Goal: Task Accomplishment & Management: Use online tool/utility

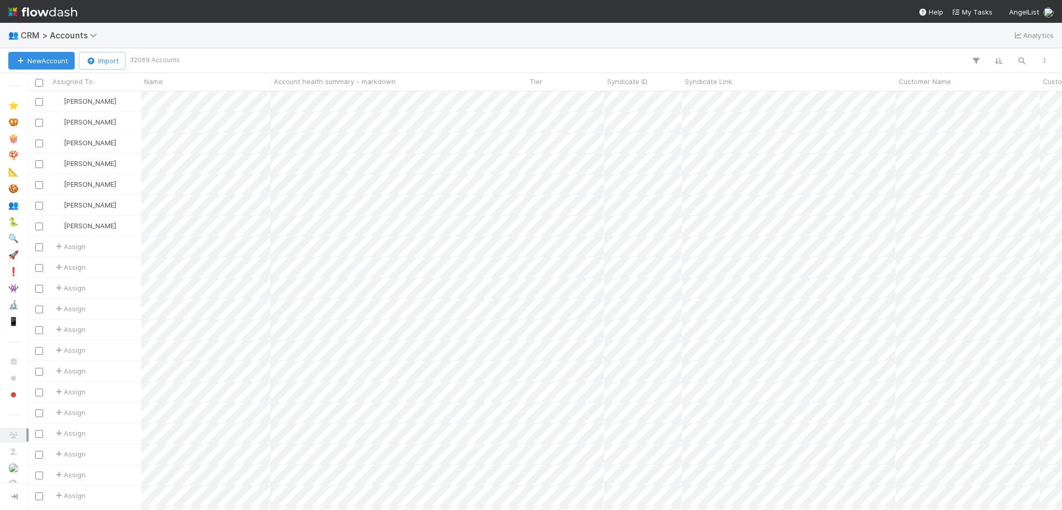
scroll to position [411, 1025]
click at [26, 7] on img at bounding box center [42, 12] width 69 height 18
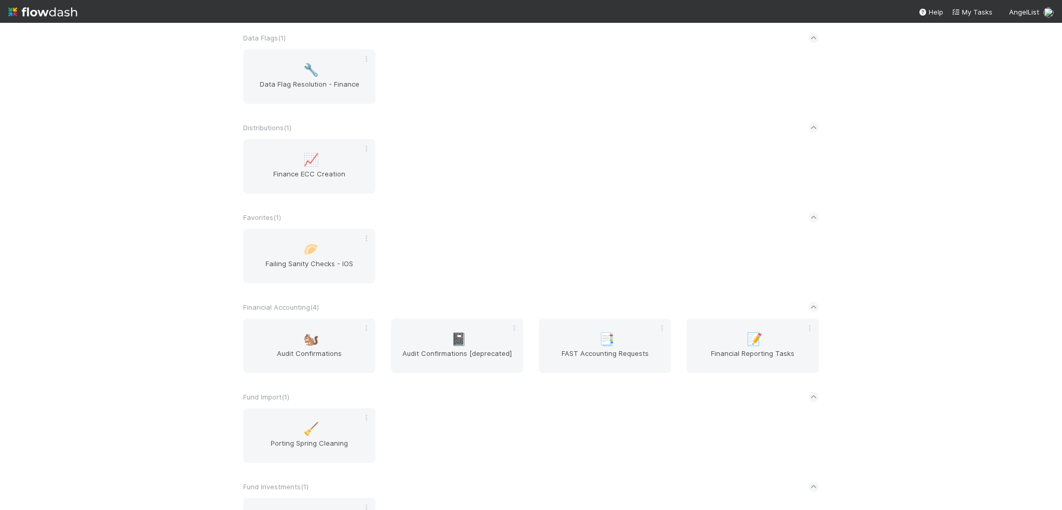
scroll to position [570, 0]
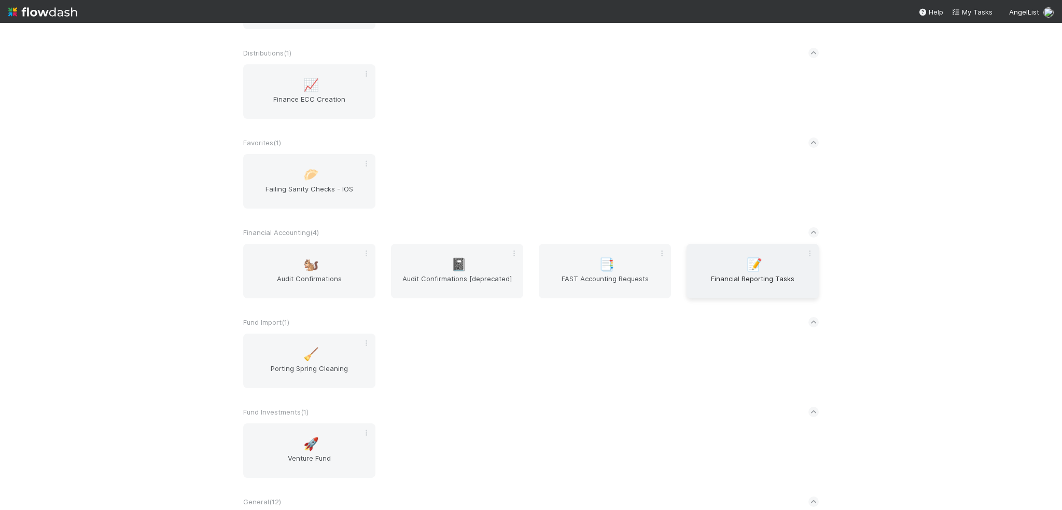
click at [734, 294] on span "Financial Reporting Tasks" at bounding box center [753, 283] width 124 height 21
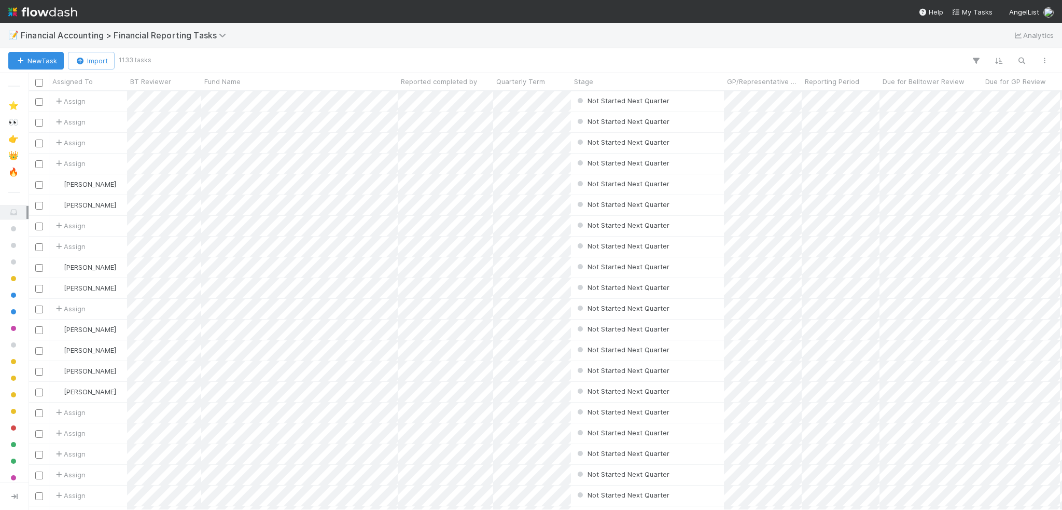
scroll to position [411, 1025]
click at [1021, 60] on icon "button" at bounding box center [1021, 60] width 10 height 9
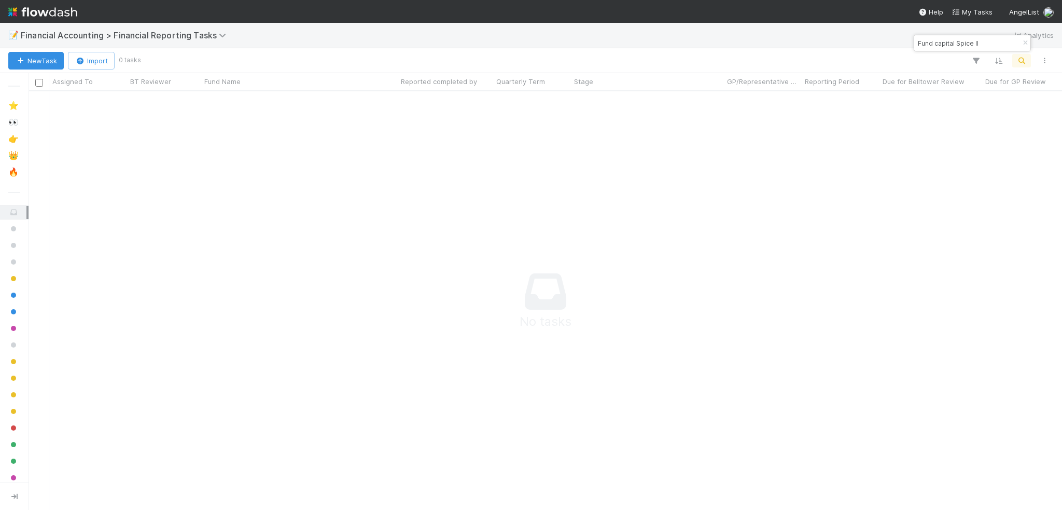
scroll to position [402, 1025]
type input "Fund capital Spice II"
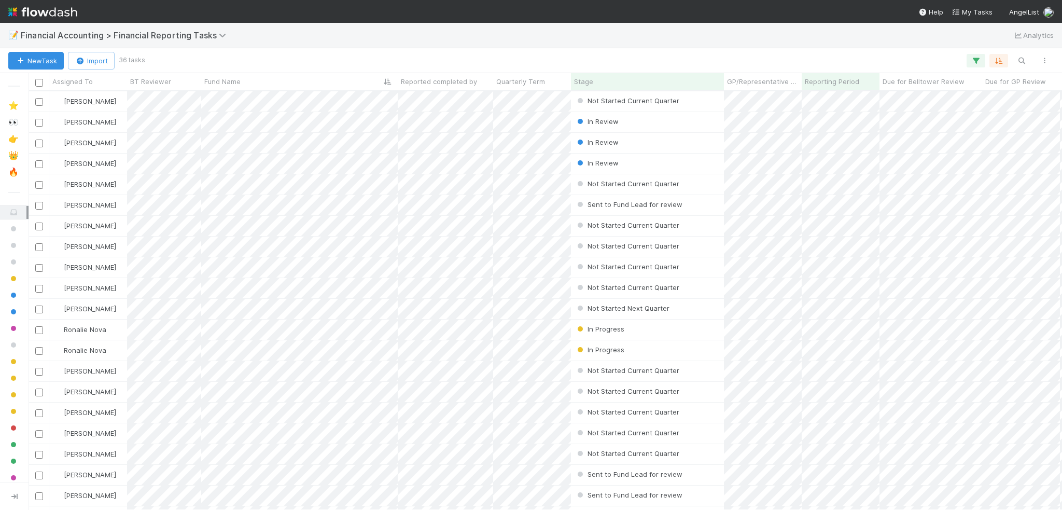
scroll to position [411, 1025]
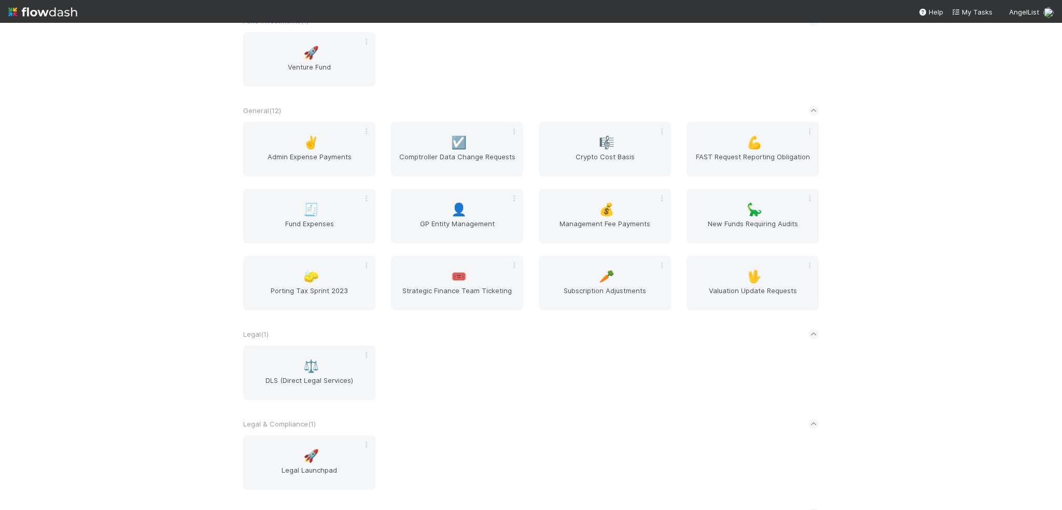
scroll to position [1037, 0]
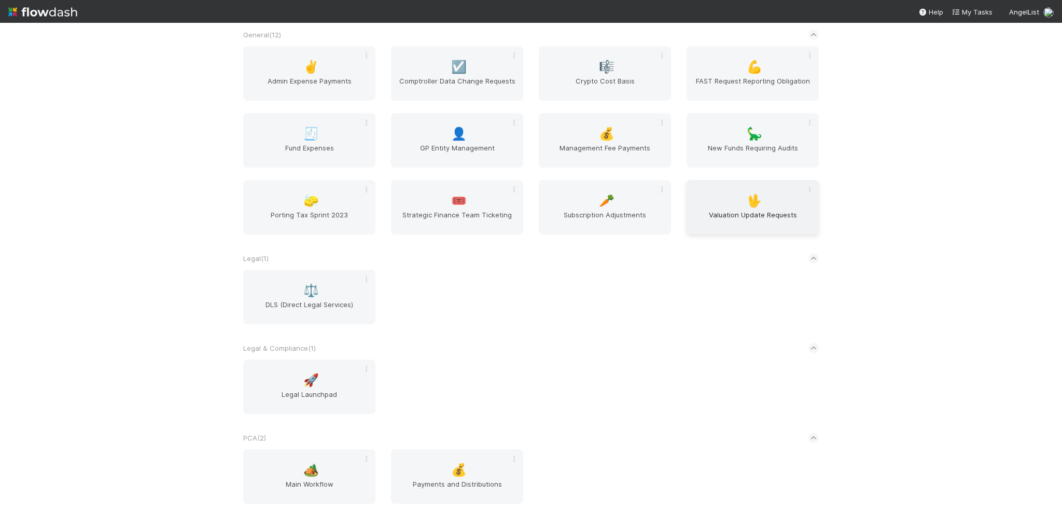
click at [709, 216] on span "Valuation Update Requests" at bounding box center [753, 219] width 124 height 21
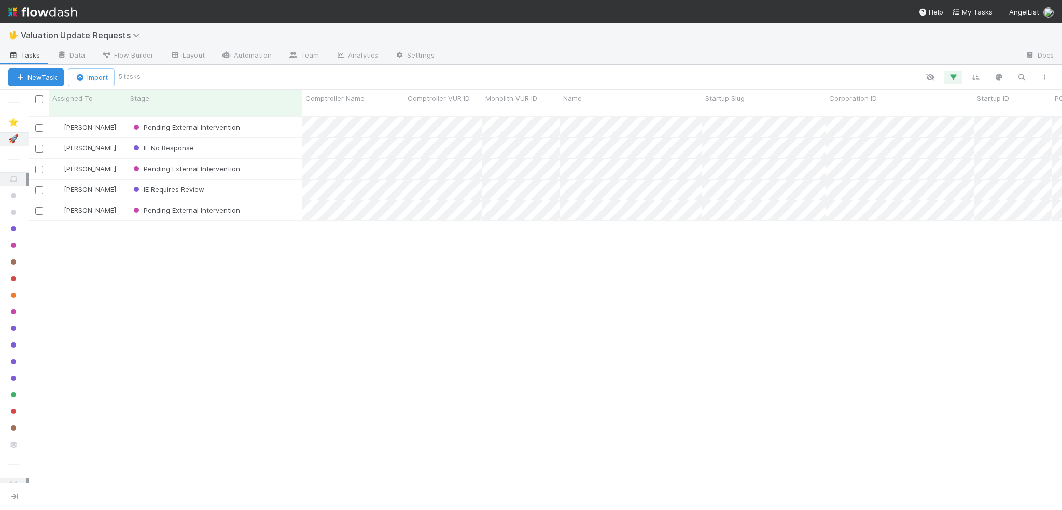
scroll to position [394, 1025]
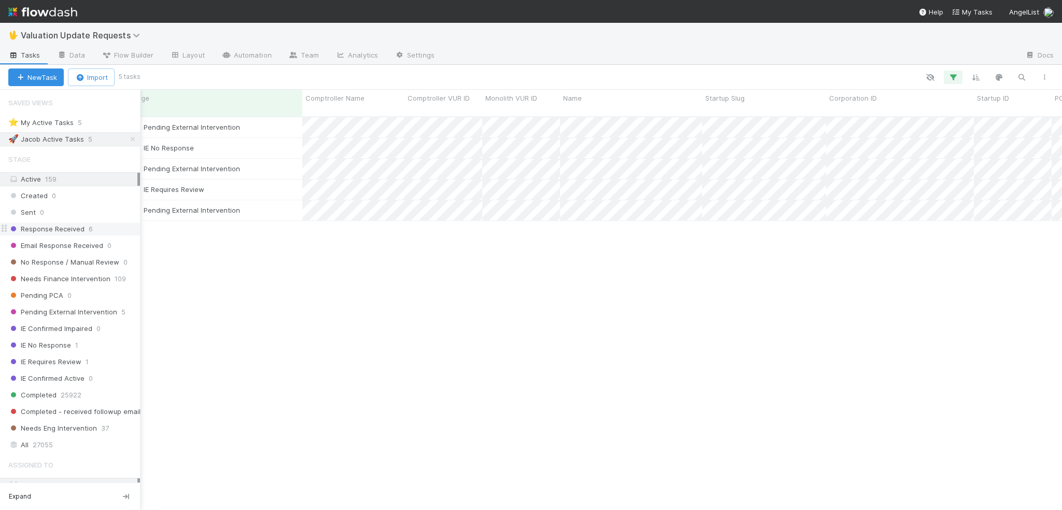
click at [66, 226] on span "Response Received" at bounding box center [46, 228] width 76 height 13
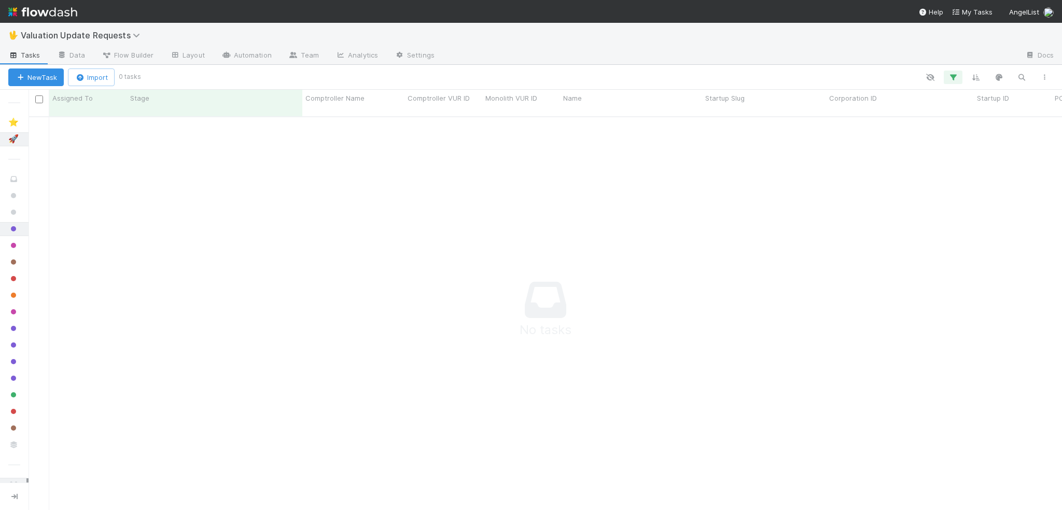
scroll to position [386, 1025]
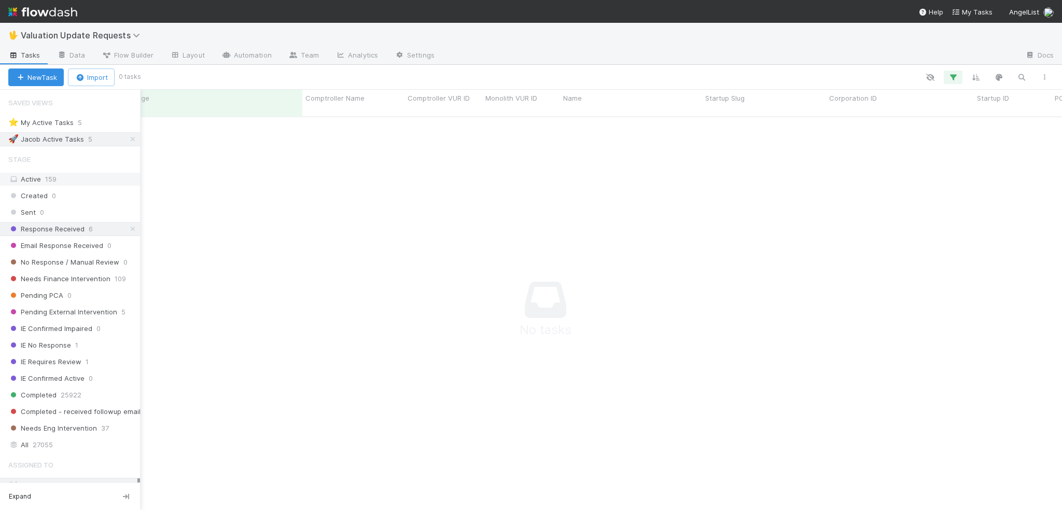
click at [29, 179] on div "Active 159" at bounding box center [72, 179] width 129 height 13
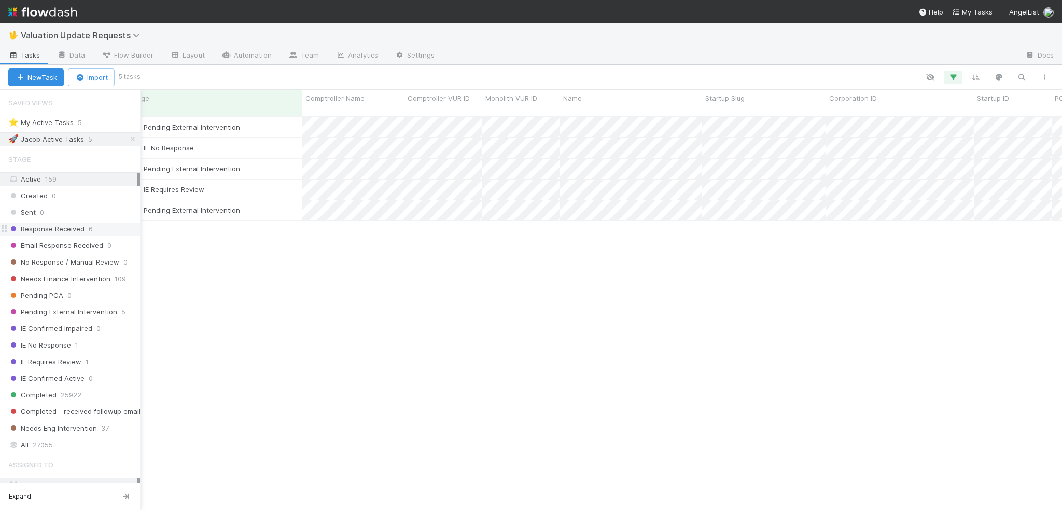
scroll to position [394, 1025]
click at [25, 230] on span "Response Received" at bounding box center [46, 228] width 76 height 13
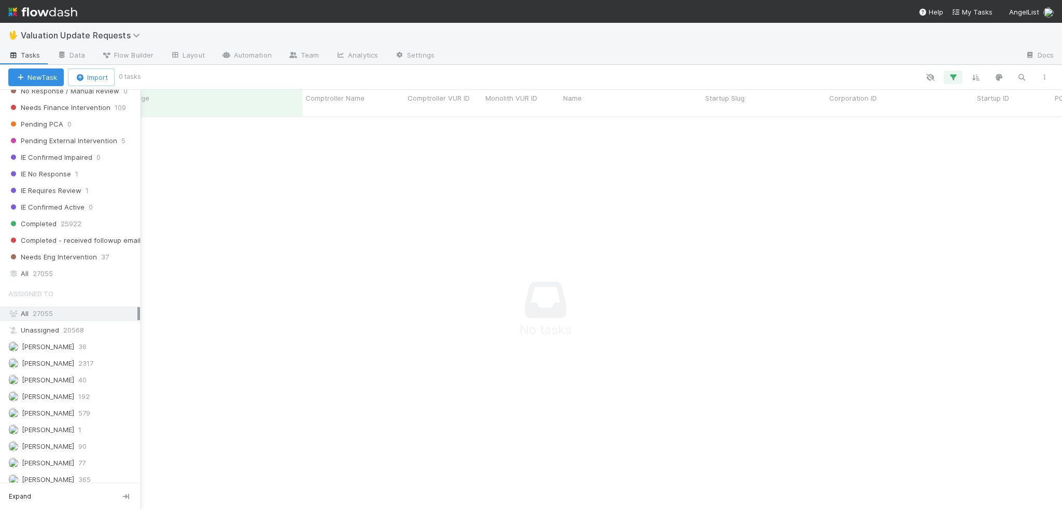
scroll to position [386, 1025]
click at [51, 258] on div "All 27055" at bounding box center [72, 264] width 129 height 13
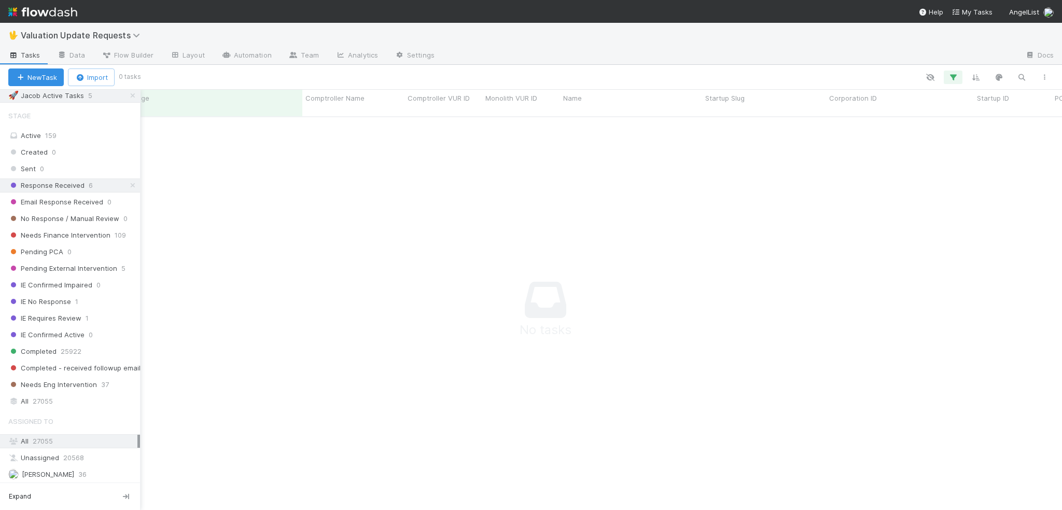
scroll to position [0, 0]
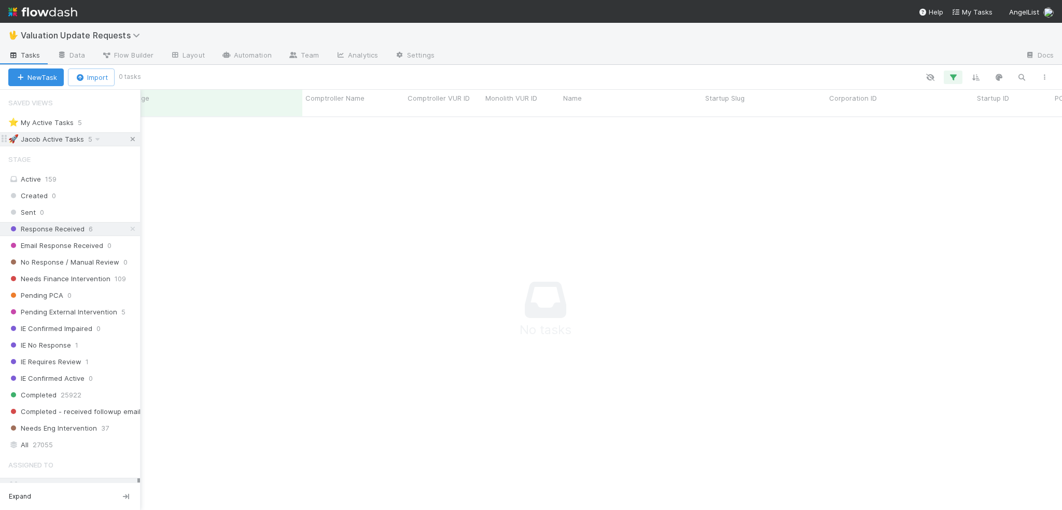
click at [128, 138] on icon at bounding box center [133, 139] width 10 height 7
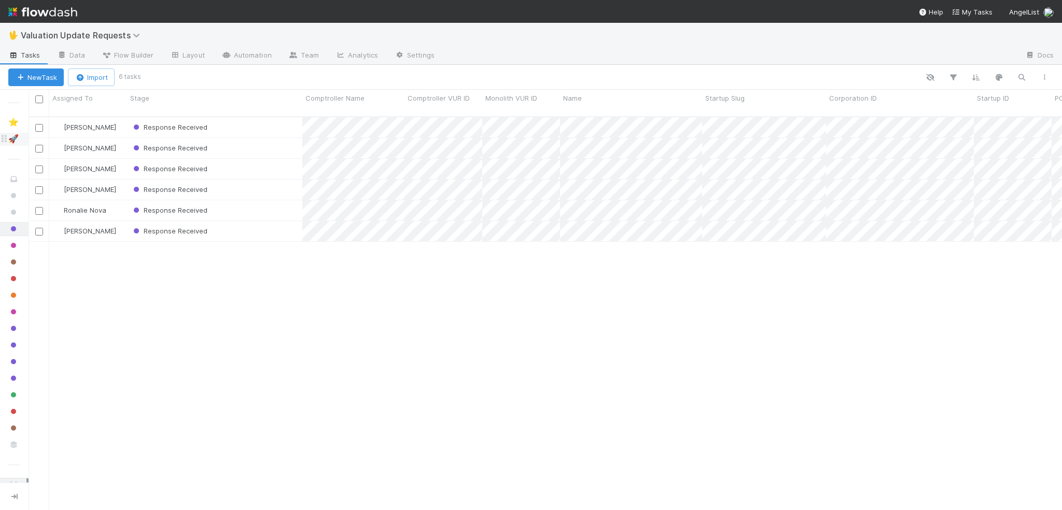
scroll to position [394, 1025]
click at [248, 138] on div "Response Received" at bounding box center [214, 148] width 175 height 20
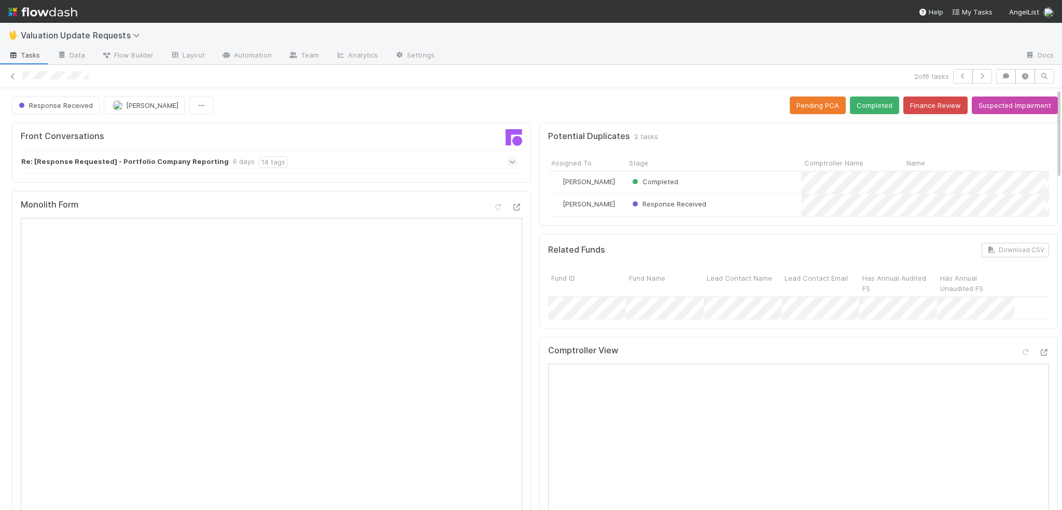
click at [509, 160] on icon at bounding box center [512, 162] width 7 height 10
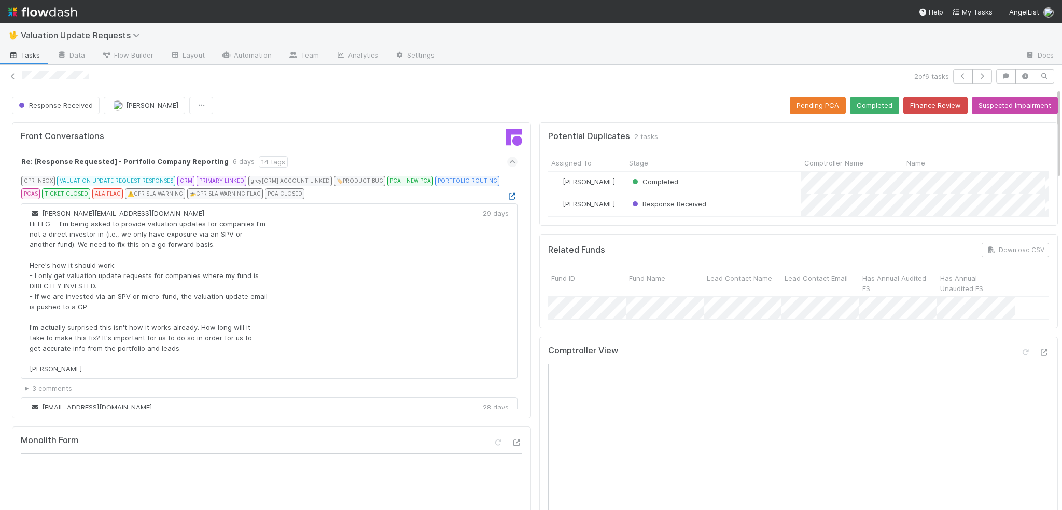
click at [507, 198] on link at bounding box center [512, 196] width 10 height 8
click at [977, 77] on icon "button" at bounding box center [982, 76] width 10 height 6
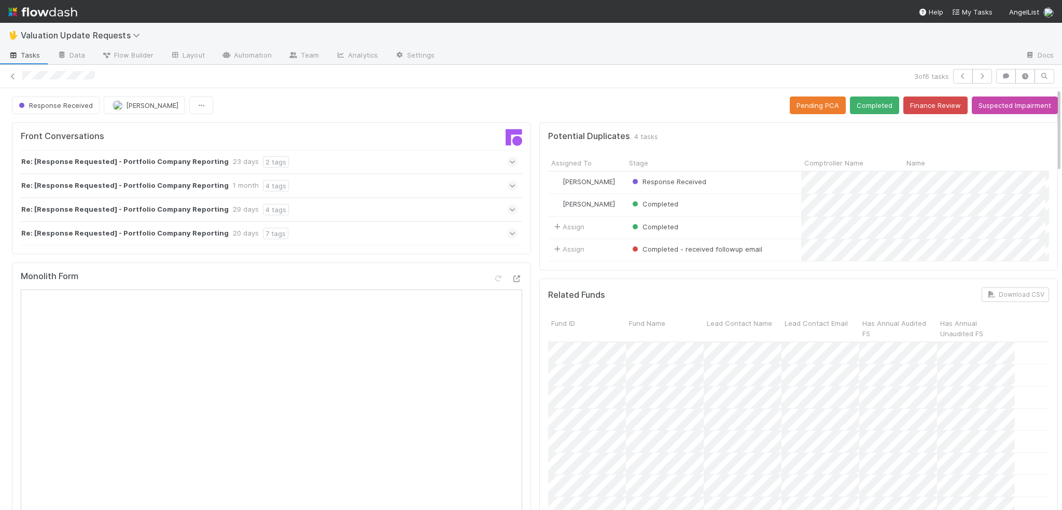
click at [362, 153] on div "Re: [Response Requested] - Portfolio Company Reporting 23 days 2 tags" at bounding box center [269, 162] width 497 height 24
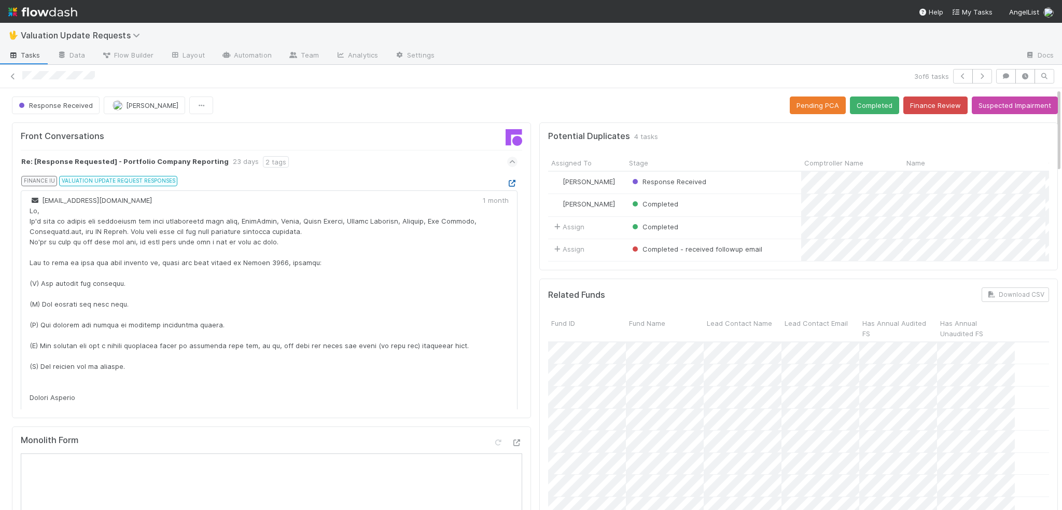
click at [507, 184] on icon at bounding box center [512, 183] width 10 height 7
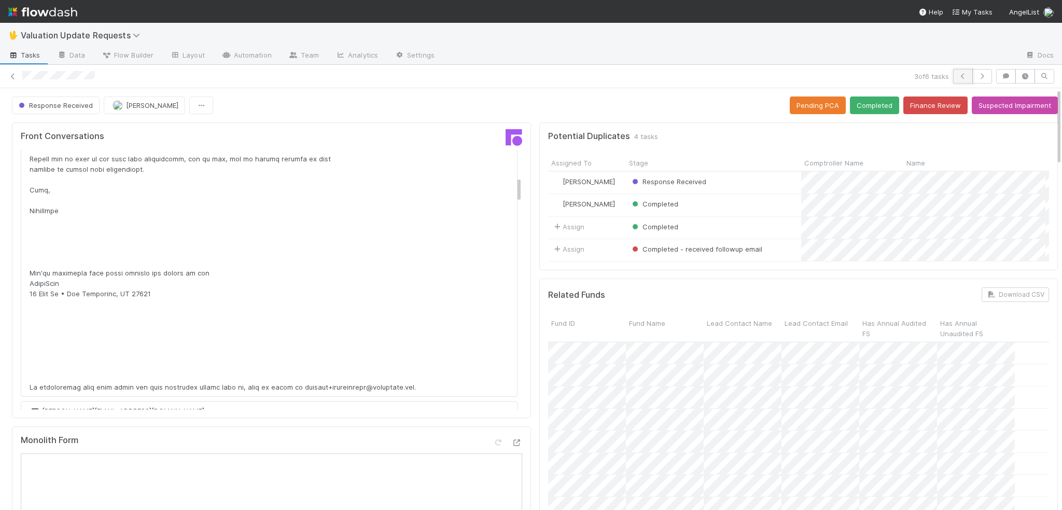
click at [958, 77] on icon "button" at bounding box center [963, 76] width 10 height 6
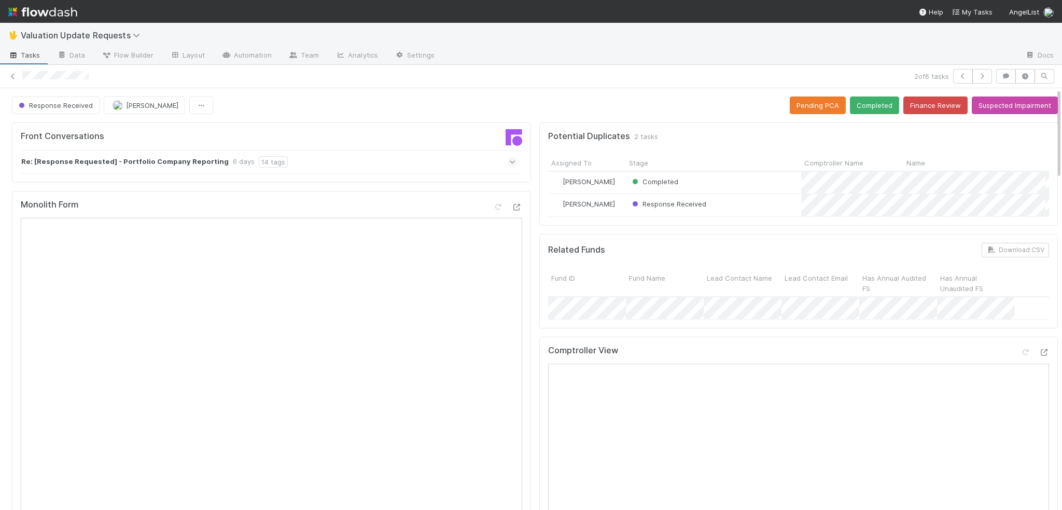
click at [441, 162] on div "Re: [Response Requested] - Portfolio Company Reporting 6 days 14 tags" at bounding box center [269, 162] width 497 height 24
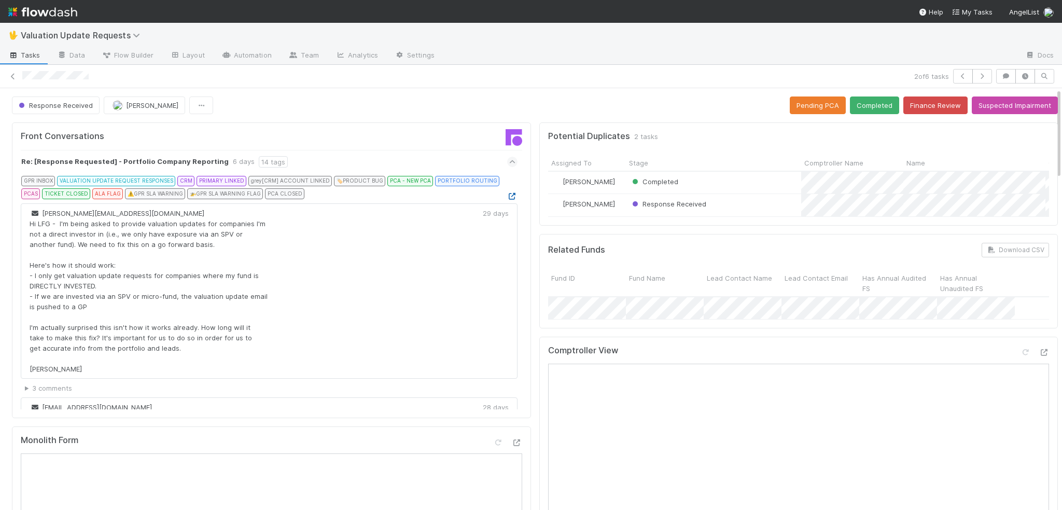
click at [507, 193] on icon at bounding box center [512, 196] width 10 height 7
click at [509, 162] on icon at bounding box center [512, 162] width 7 height 10
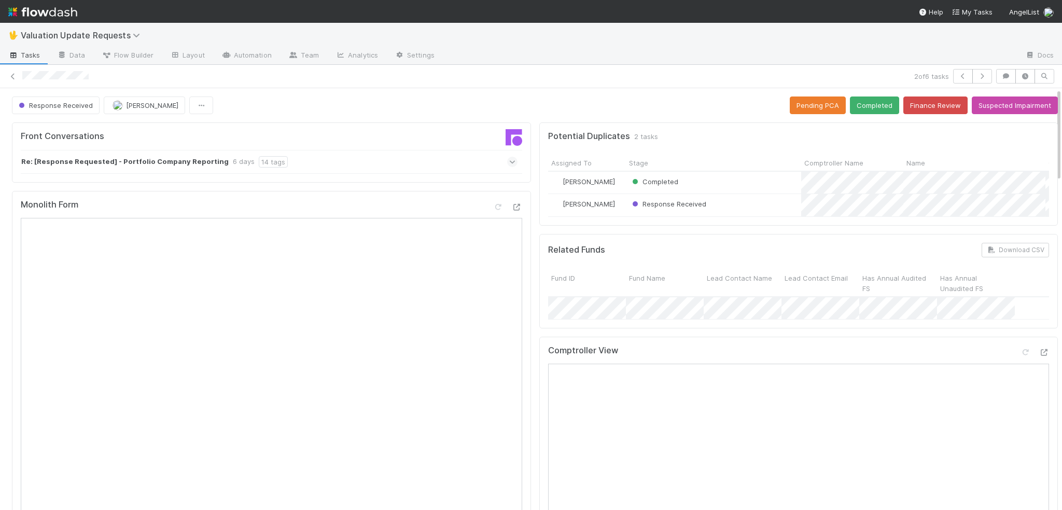
click at [509, 159] on icon at bounding box center [512, 162] width 7 height 10
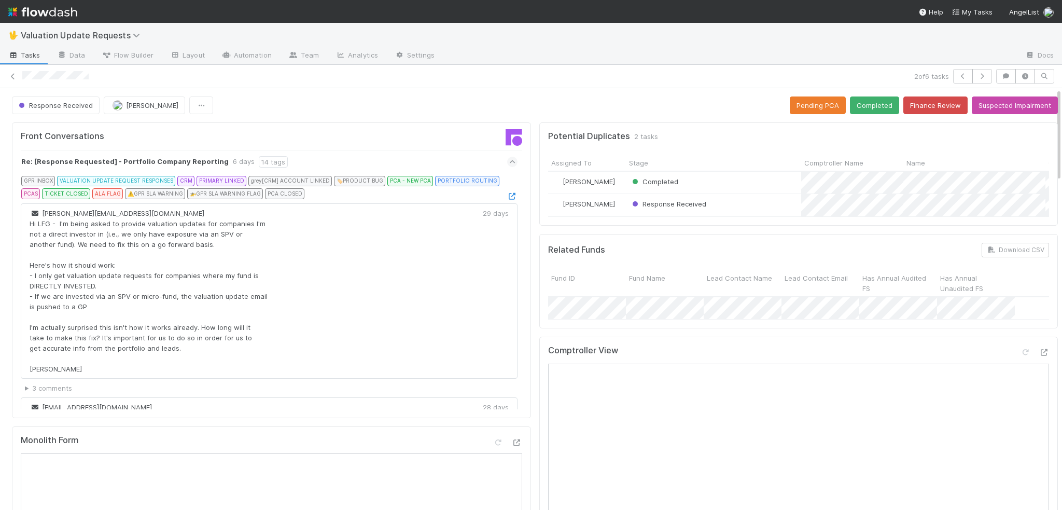
click at [509, 159] on icon at bounding box center [512, 162] width 7 height 10
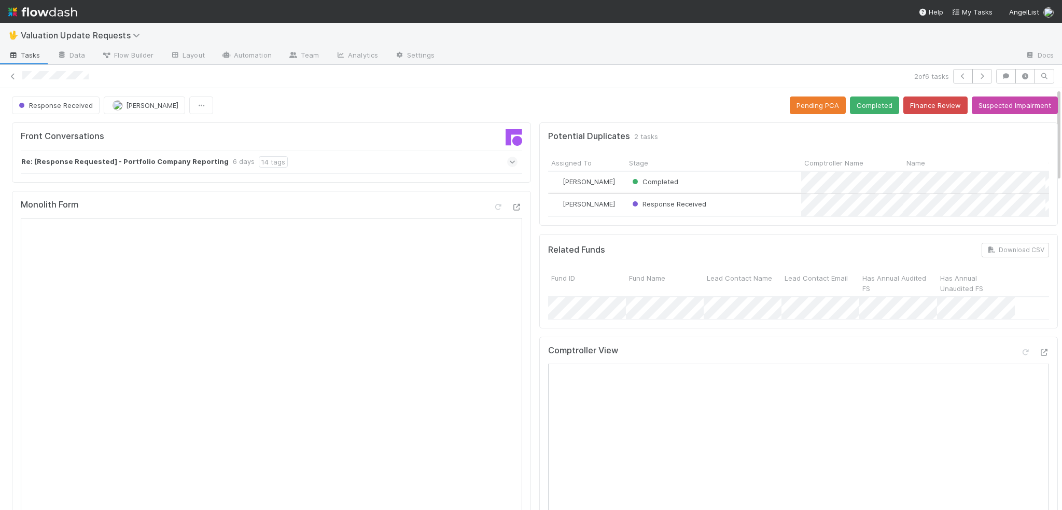
click at [758, 202] on div "Response Received" at bounding box center [713, 205] width 175 height 22
click at [711, 181] on div "Completed" at bounding box center [713, 183] width 175 height 22
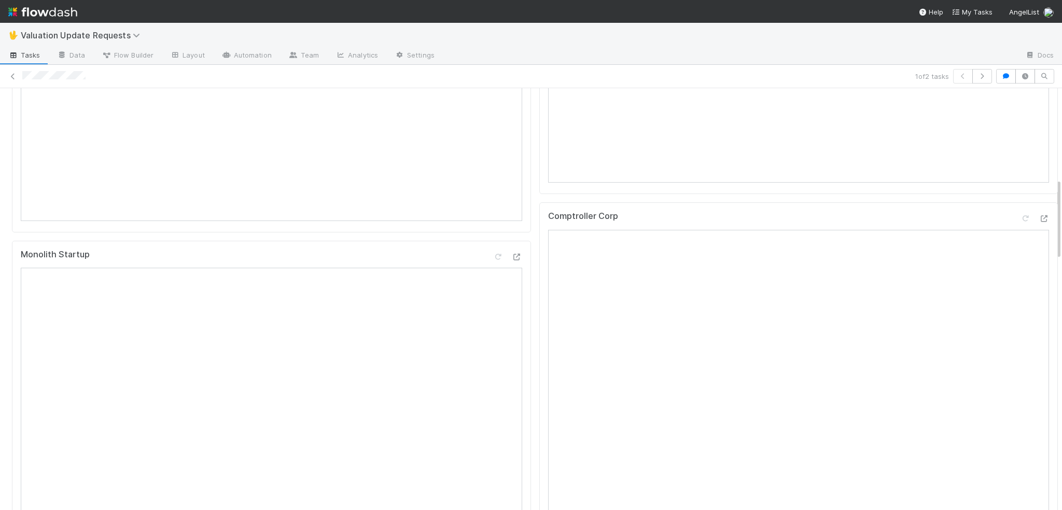
scroll to position [467, 0]
click at [1038, 297] on icon at bounding box center [1043, 295] width 10 height 7
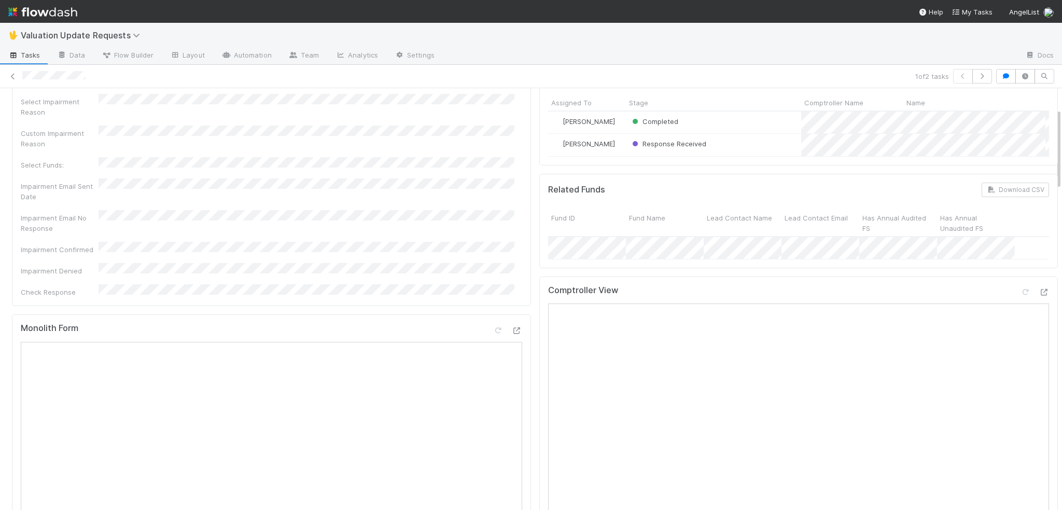
scroll to position [0, 0]
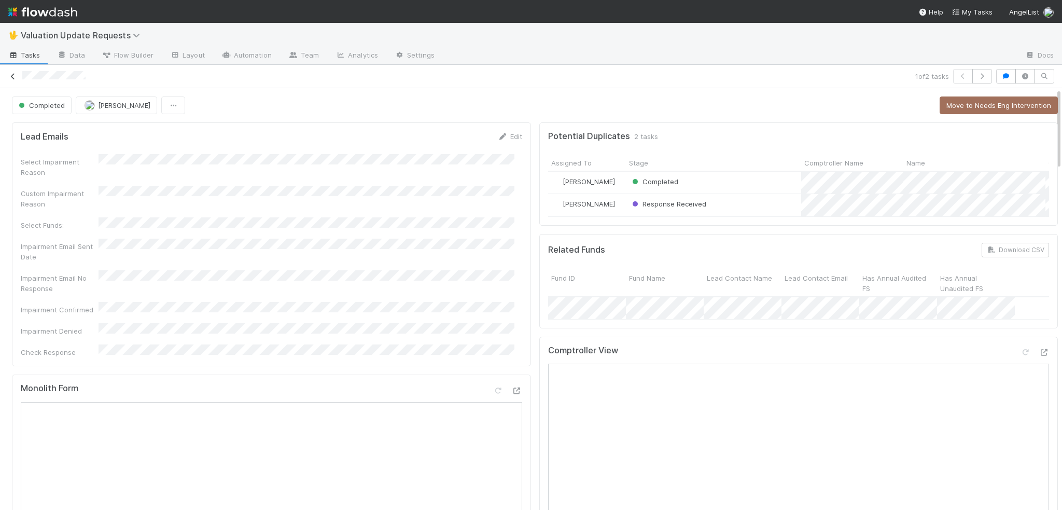
click at [12, 78] on icon at bounding box center [13, 76] width 10 height 7
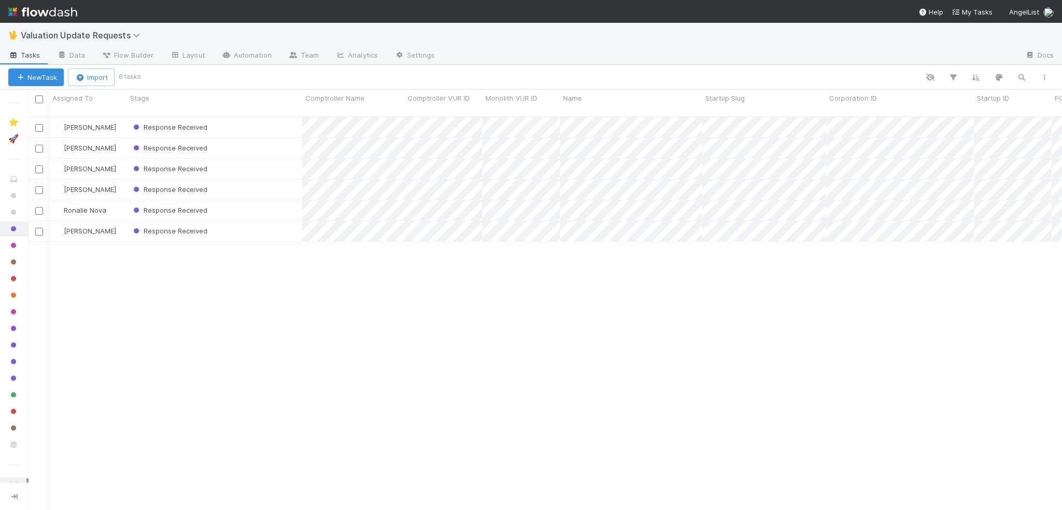
scroll to position [394, 1025]
click at [717, 331] on div "Marlon Response Received 8/1/25, 1:13:08 PM 8/26/25, 10:57:23 AM 0 Janice Garci…" at bounding box center [545, 317] width 1033 height 401
click at [37, 11] on img at bounding box center [42, 12] width 69 height 18
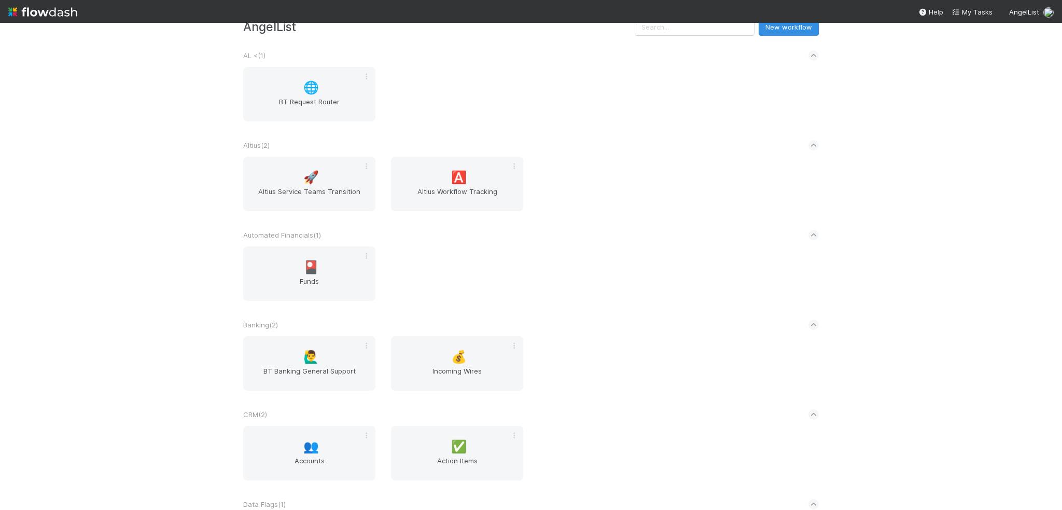
scroll to position [259, 0]
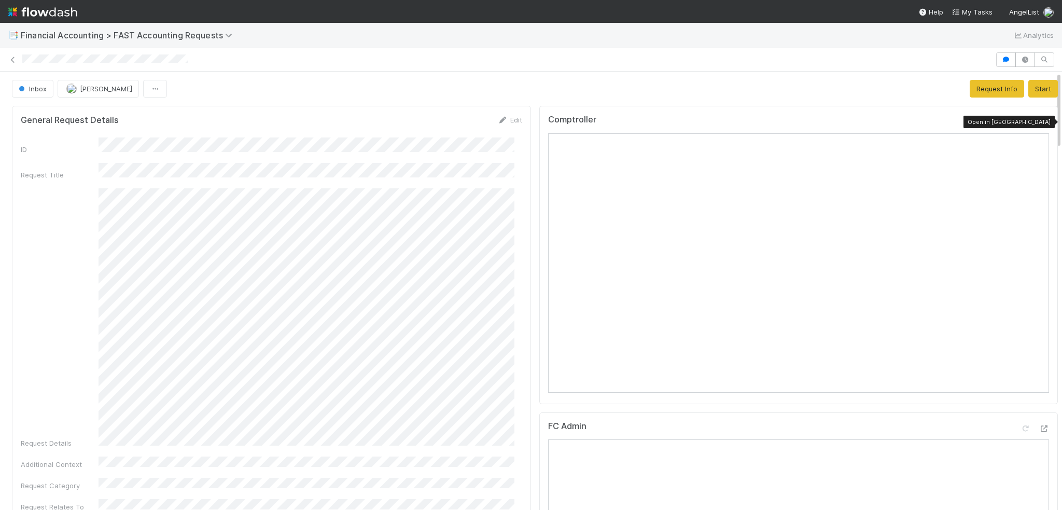
click at [1038, 120] on icon at bounding box center [1043, 122] width 10 height 7
click at [1038, 121] on icon at bounding box center [1043, 122] width 10 height 7
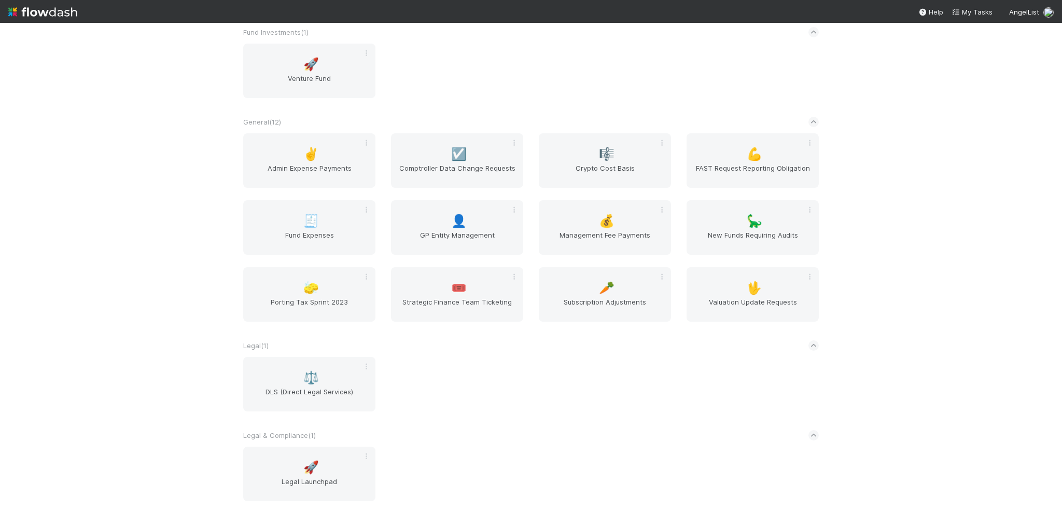
scroll to position [1089, 0]
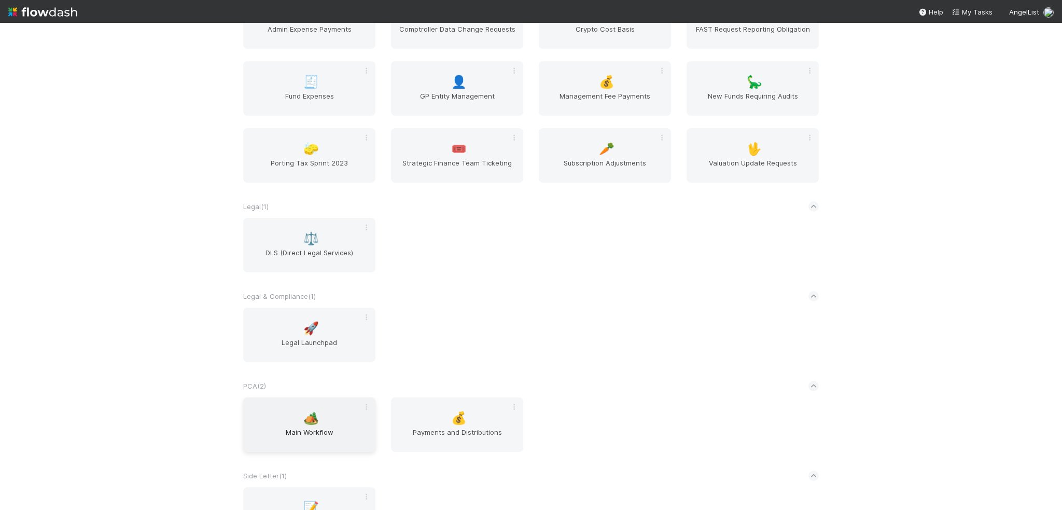
click at [304, 440] on span "Main Workflow" at bounding box center [309, 437] width 124 height 21
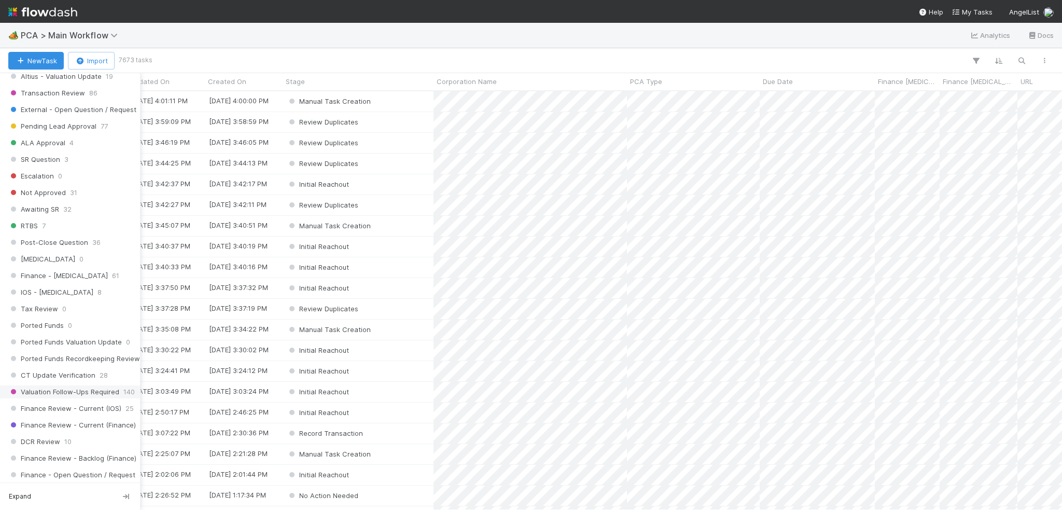
scroll to position [518, 0]
click at [41, 417] on span "Finance Review - Current (Finance)" at bounding box center [72, 423] width 128 height 13
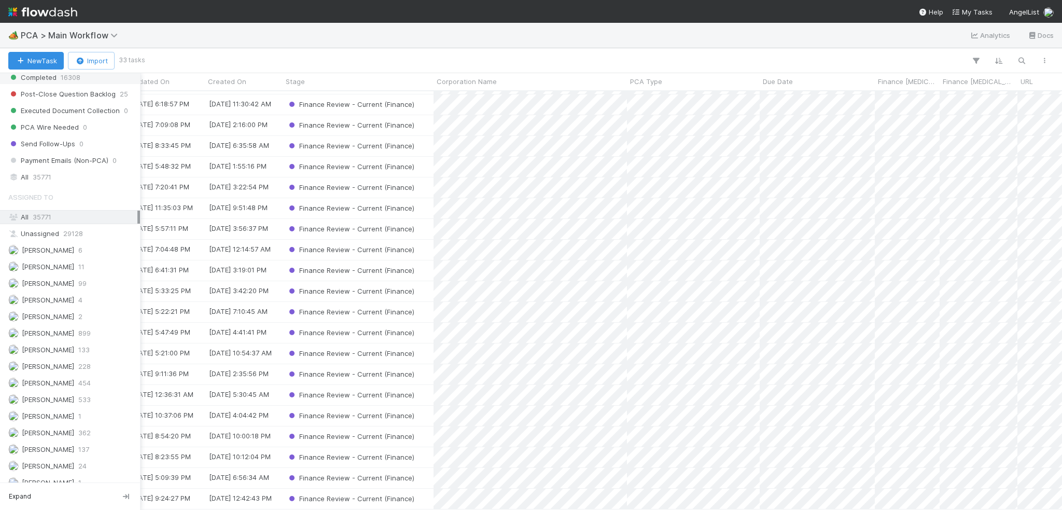
scroll to position [1192, 0]
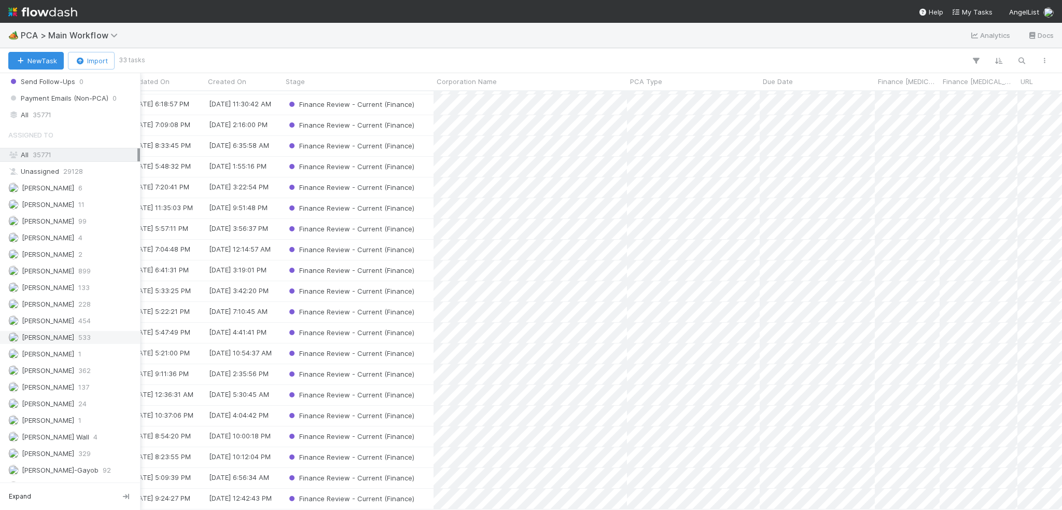
click at [50, 333] on span "[PERSON_NAME]" at bounding box center [48, 337] width 52 height 8
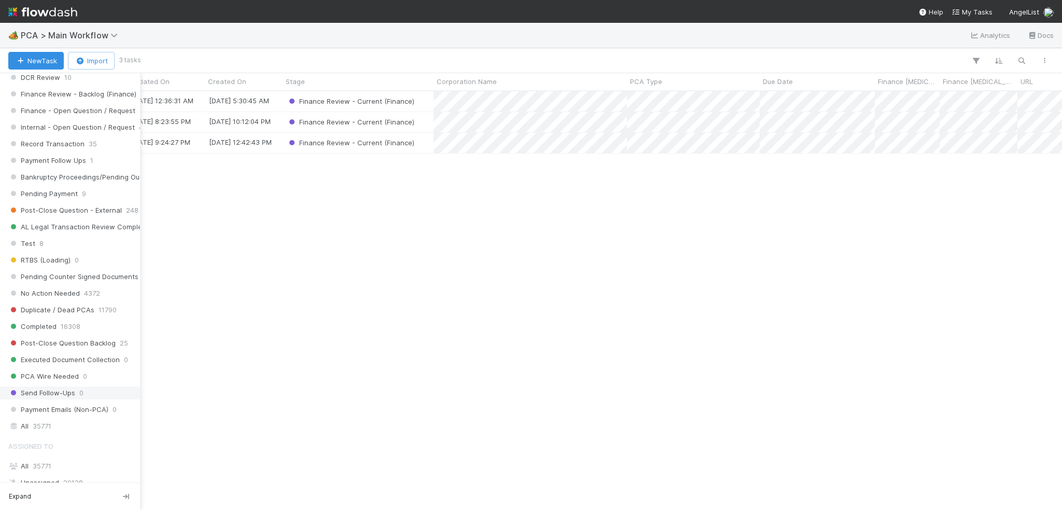
scroll to position [933, 0]
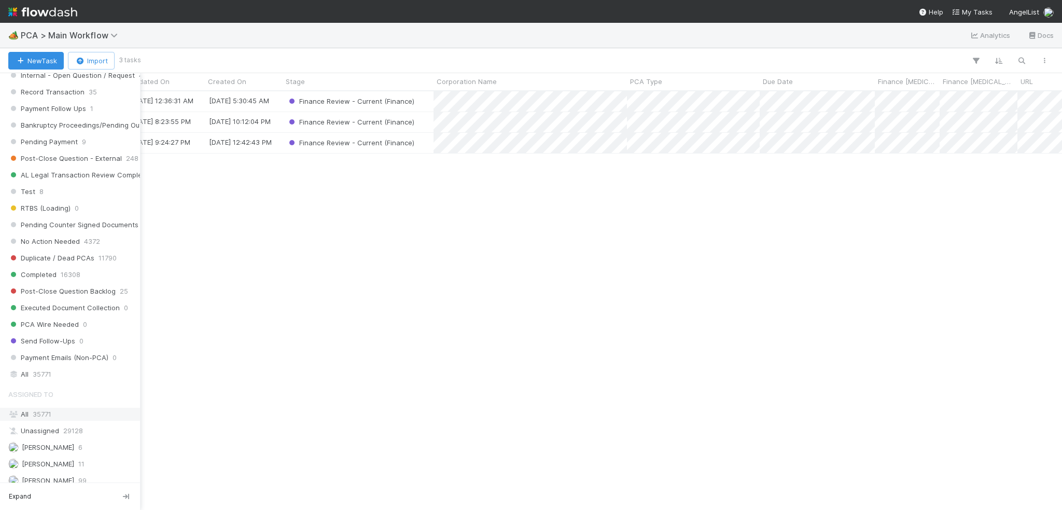
click at [42, 410] on span "35771" at bounding box center [42, 414] width 19 height 8
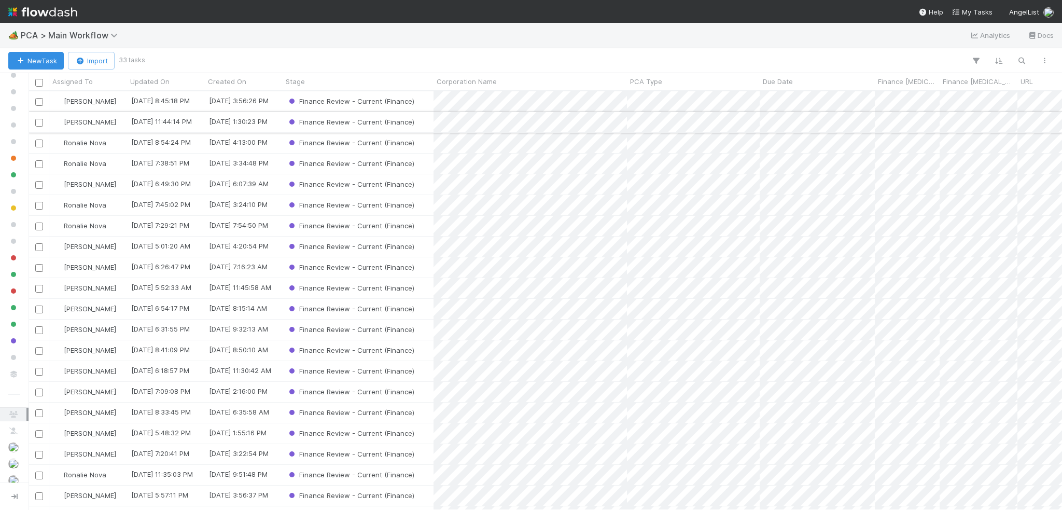
click at [42, 122] on input "checkbox" at bounding box center [39, 123] width 8 height 8
click at [36, 246] on input "checkbox" at bounding box center [39, 247] width 8 height 8
click at [36, 291] on input "checkbox" at bounding box center [39, 289] width 8 height 8
click at [39, 397] on div at bounding box center [39, 392] width 21 height 20
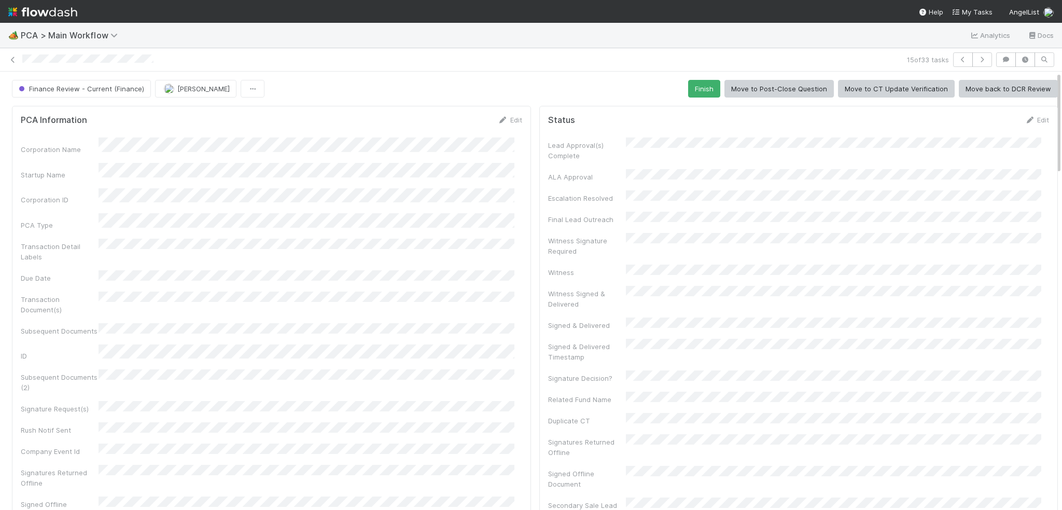
click at [13, 65] on div "15 of 33 tasks" at bounding box center [531, 59] width 1062 height 15
click at [12, 63] on link at bounding box center [13, 59] width 10 height 10
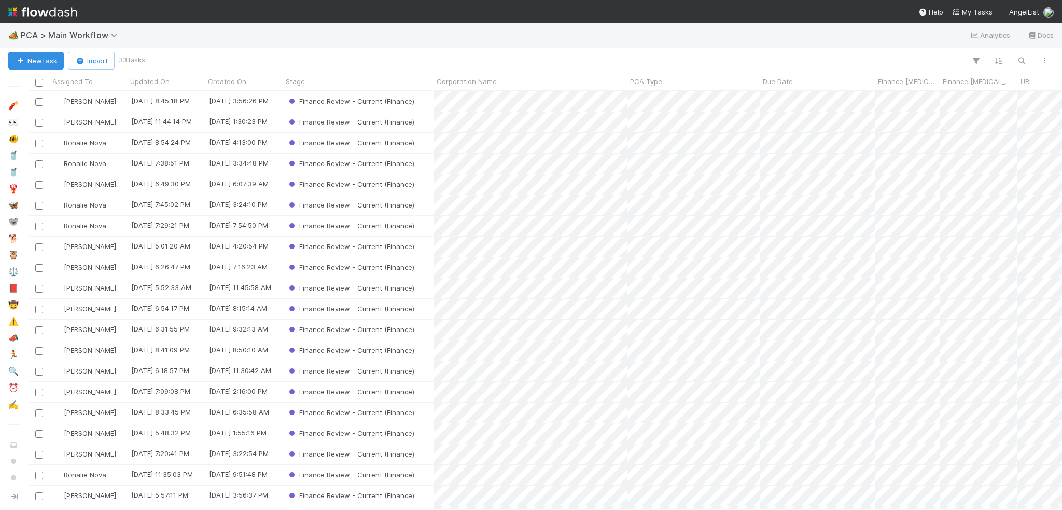
scroll to position [411, 1025]
click at [38, 119] on input "checkbox" at bounding box center [39, 123] width 8 height 8
click at [35, 246] on input "checkbox" at bounding box center [39, 247] width 8 height 8
drag, startPoint x: 35, startPoint y: 246, endPoint x: 23, endPoint y: 376, distance: 130.7
click at [38, 291] on input "checkbox" at bounding box center [39, 289] width 8 height 8
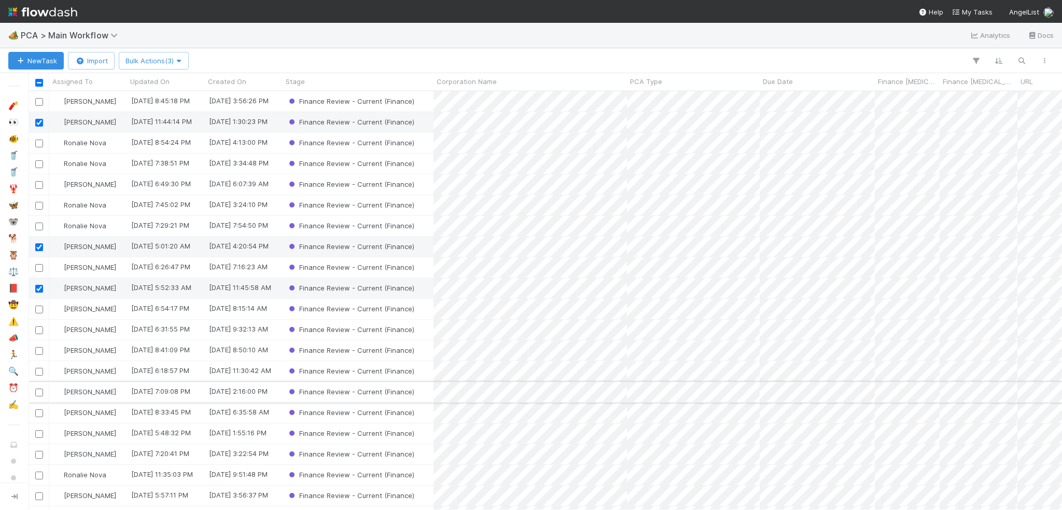
click at [39, 394] on input "checkbox" at bounding box center [39, 392] width 8 height 8
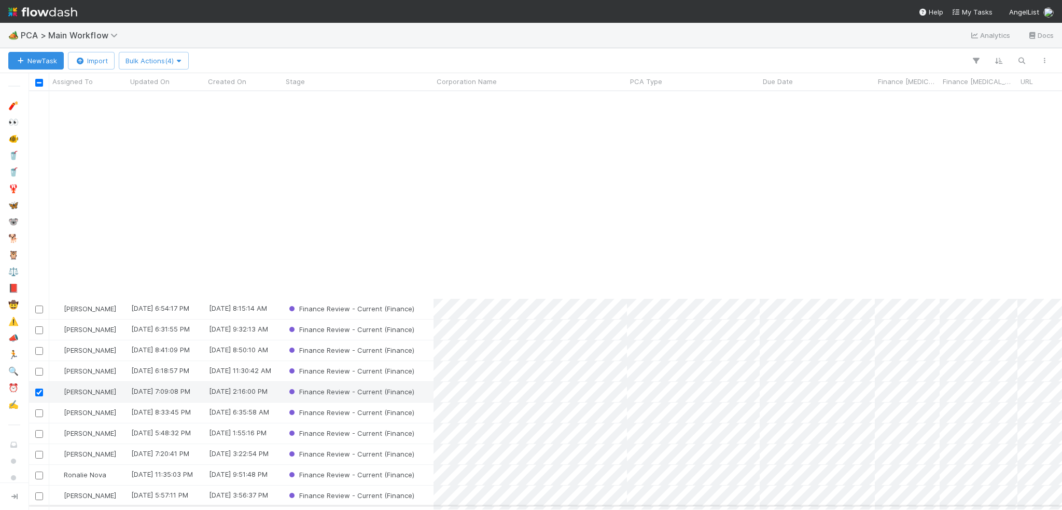
scroll to position [259, 0]
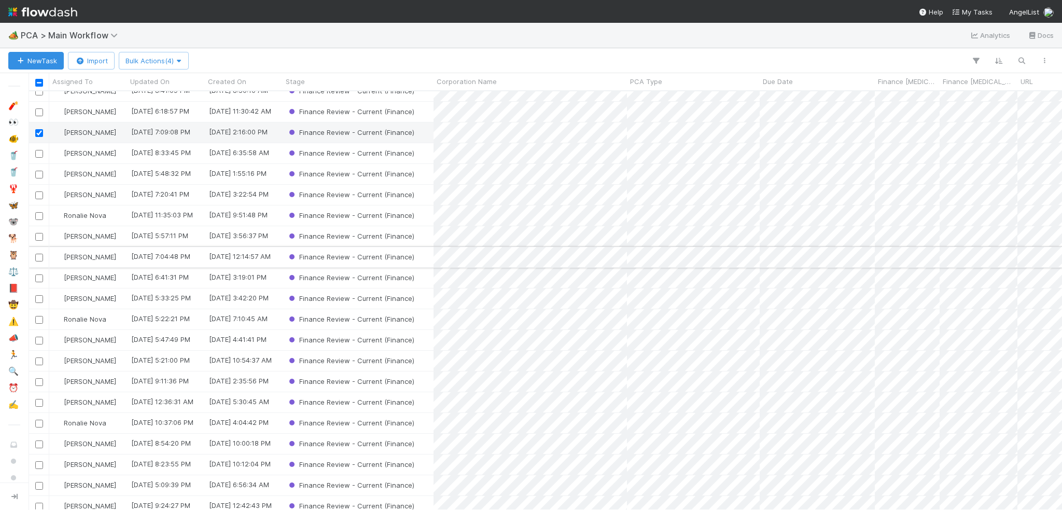
click at [39, 257] on input "checkbox" at bounding box center [39, 258] width 8 height 8
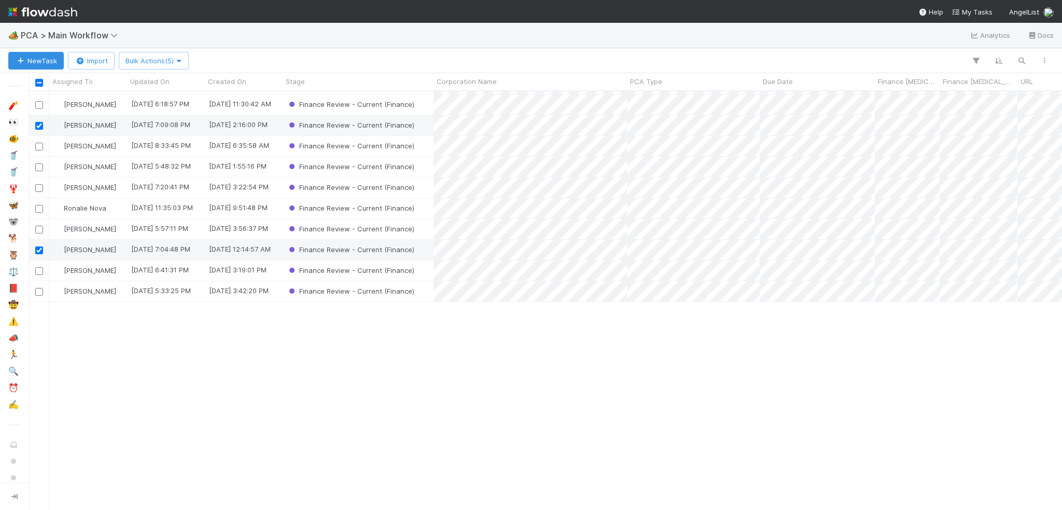
scroll to position [15, 0]
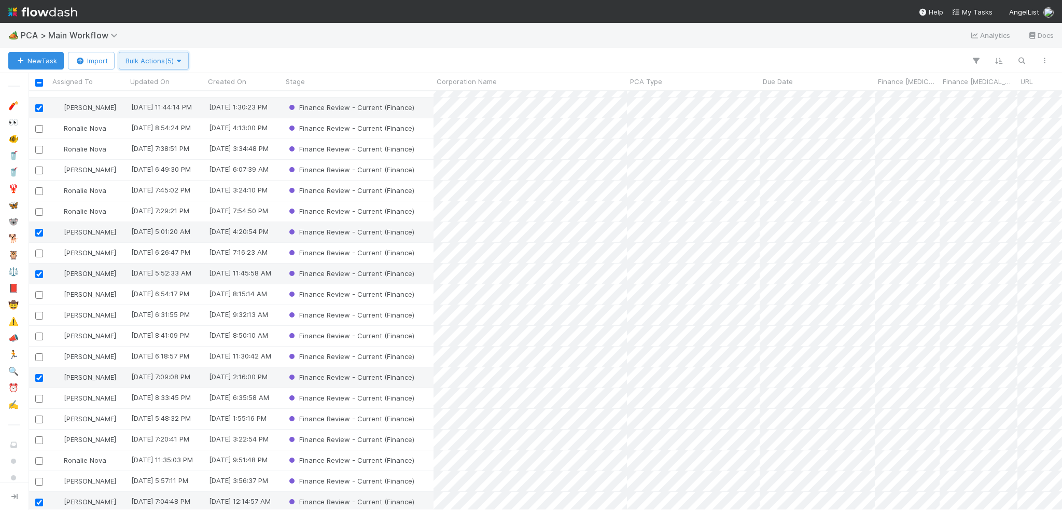
click at [142, 59] on span "Bulk Actions (5)" at bounding box center [153, 61] width 57 height 8
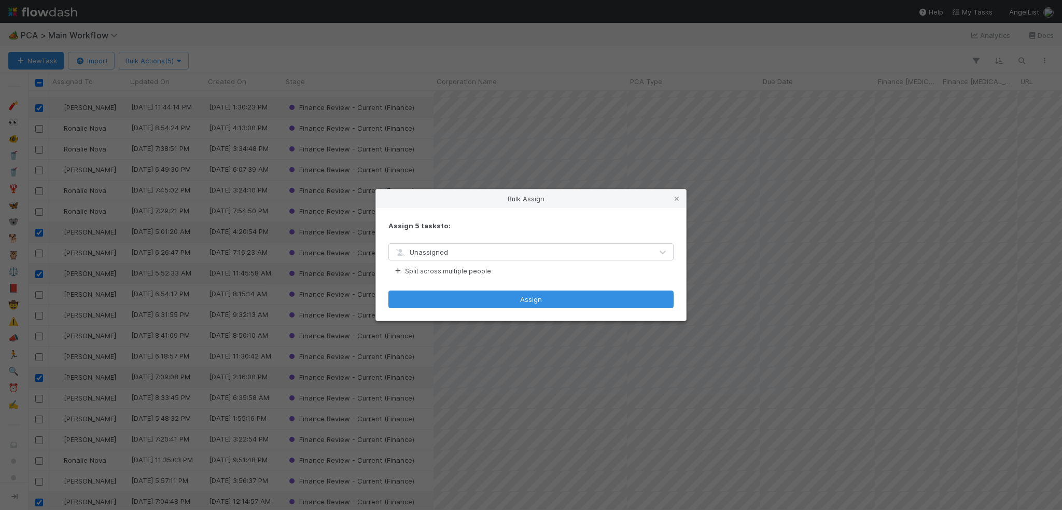
click at [468, 254] on div "Unassigned" at bounding box center [520, 252] width 263 height 17
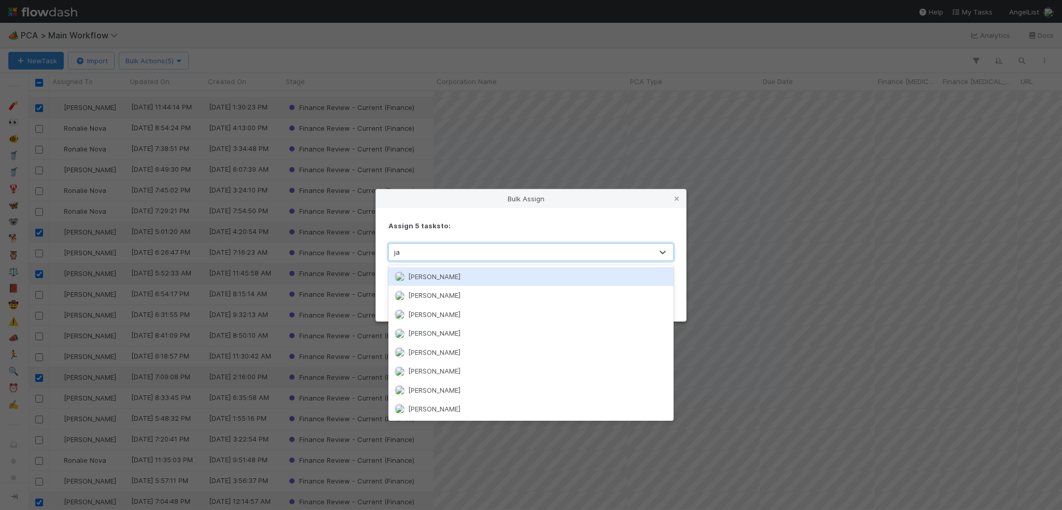
type input "jaco"
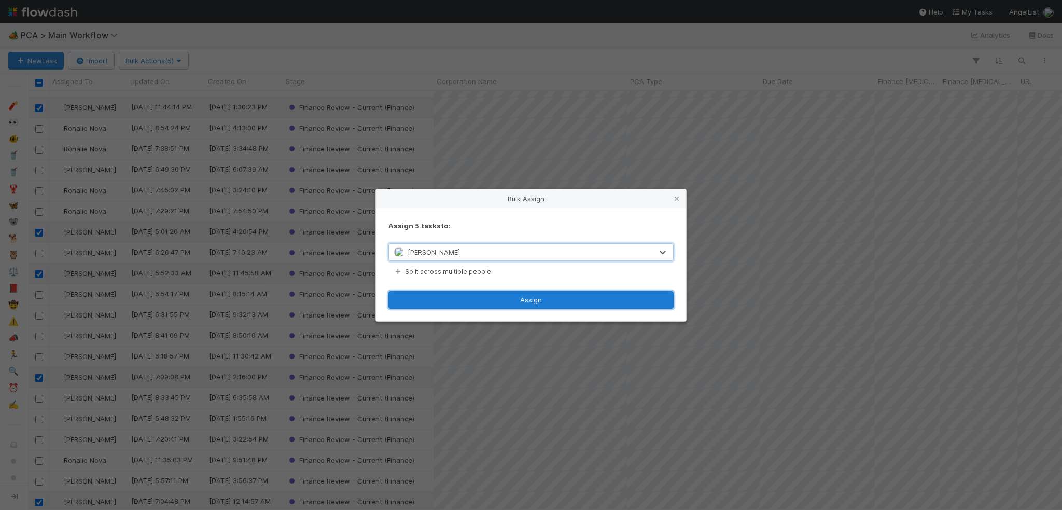
click at [485, 296] on button "Assign" at bounding box center [530, 300] width 285 height 18
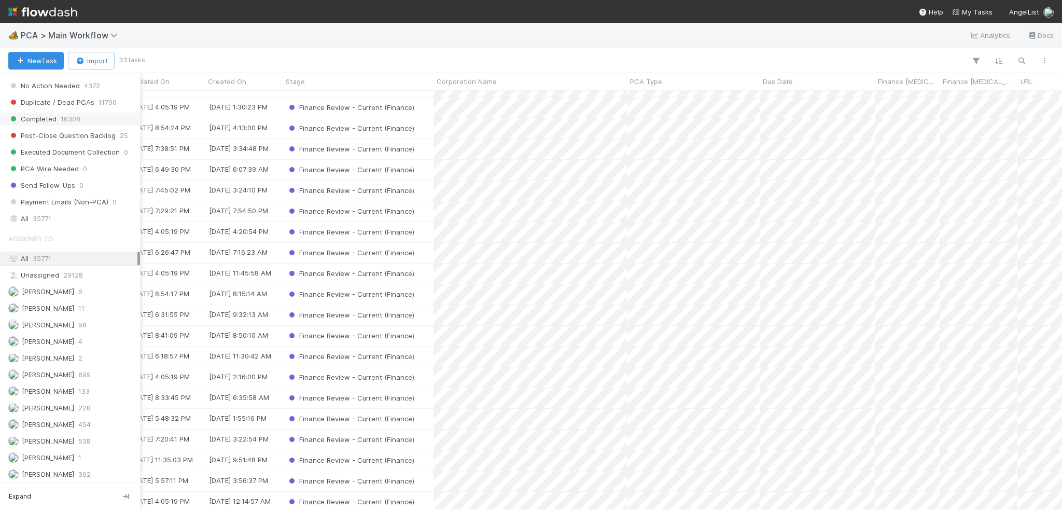
scroll to position [1141, 0]
click at [52, 385] on span "[PERSON_NAME]" at bounding box center [48, 389] width 52 height 8
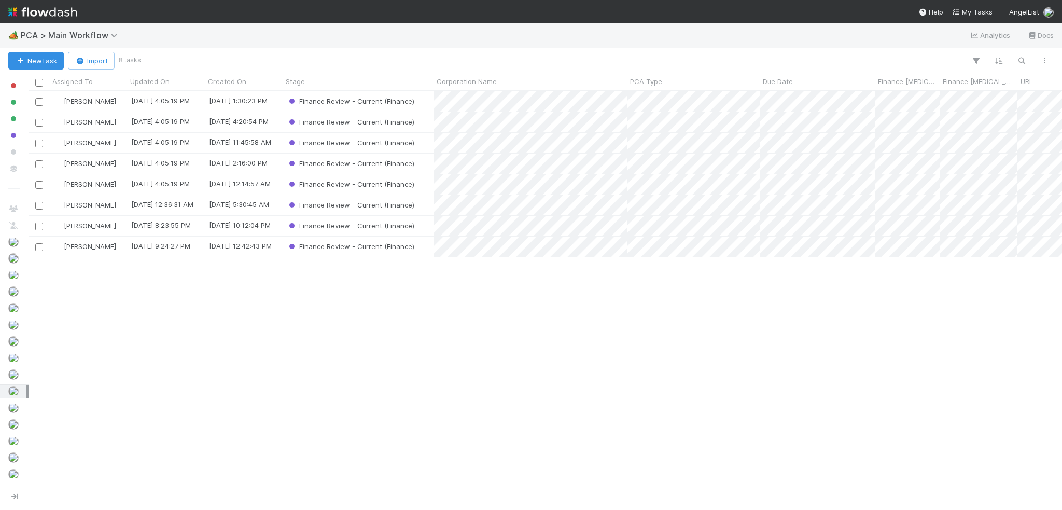
scroll to position [411, 1025]
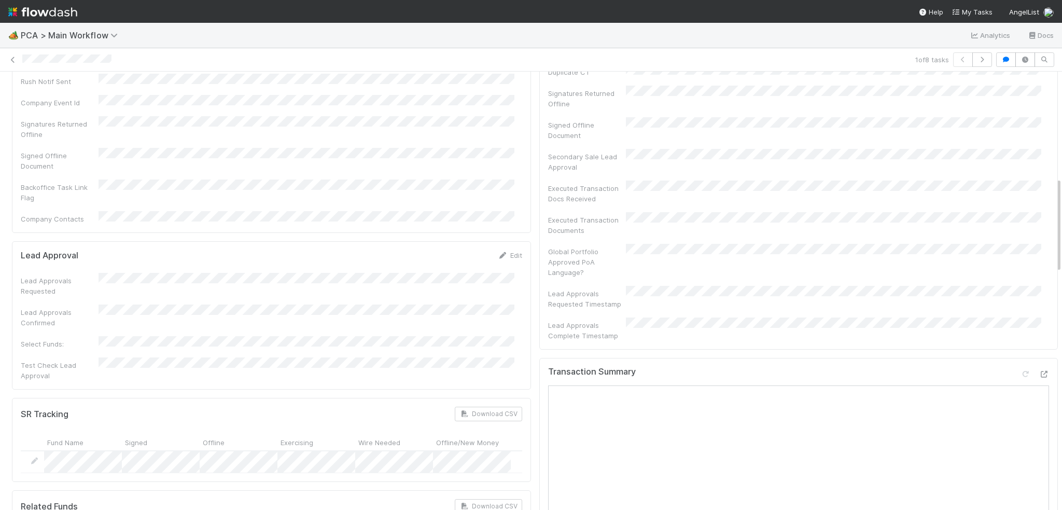
scroll to position [518, 0]
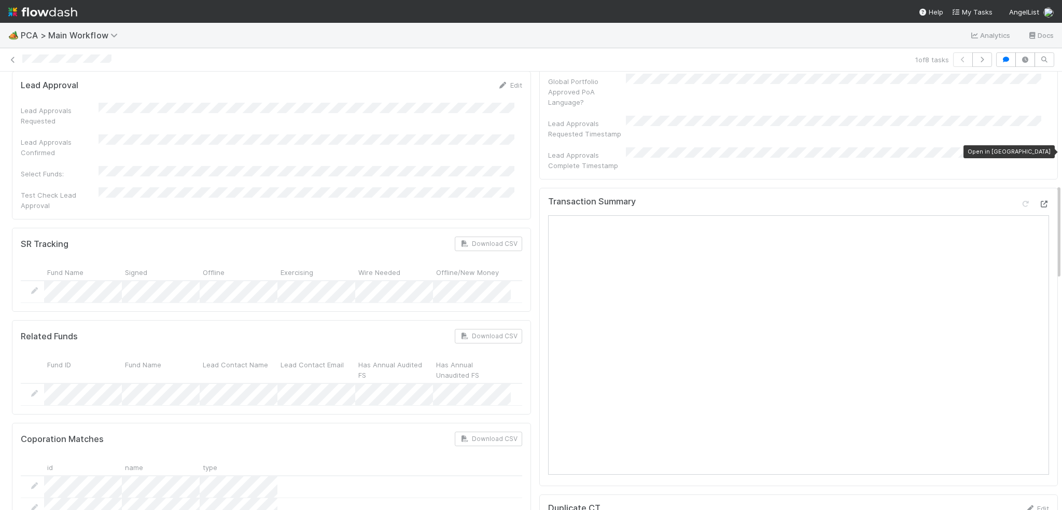
click at [1038, 201] on icon at bounding box center [1043, 204] width 10 height 7
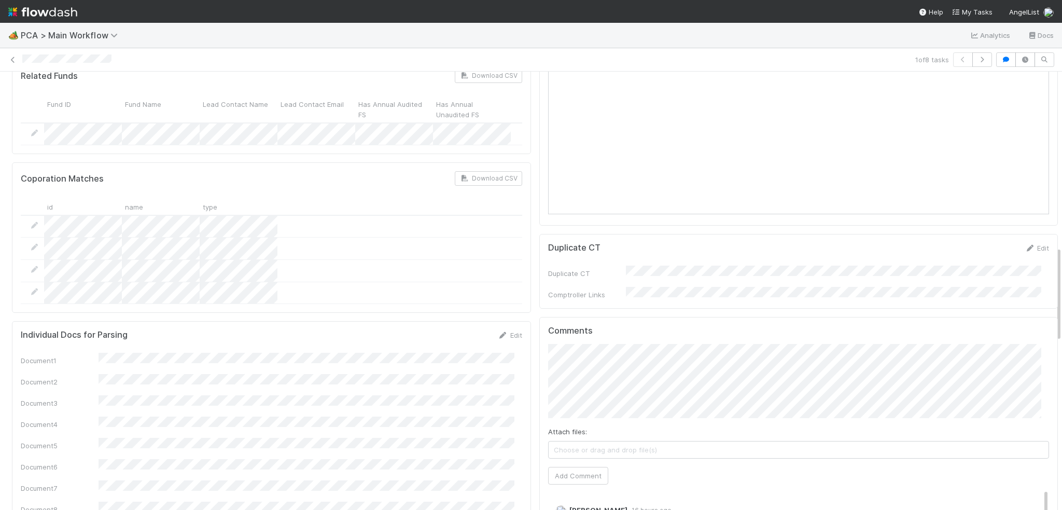
scroll to position [778, 0]
click at [581, 468] on button "Add Comment" at bounding box center [578, 477] width 60 height 18
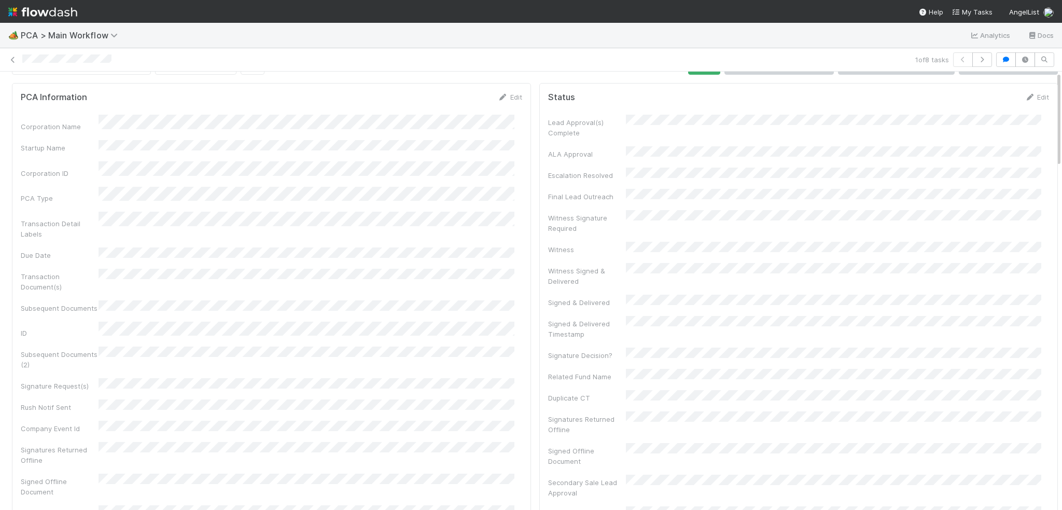
scroll to position [0, 0]
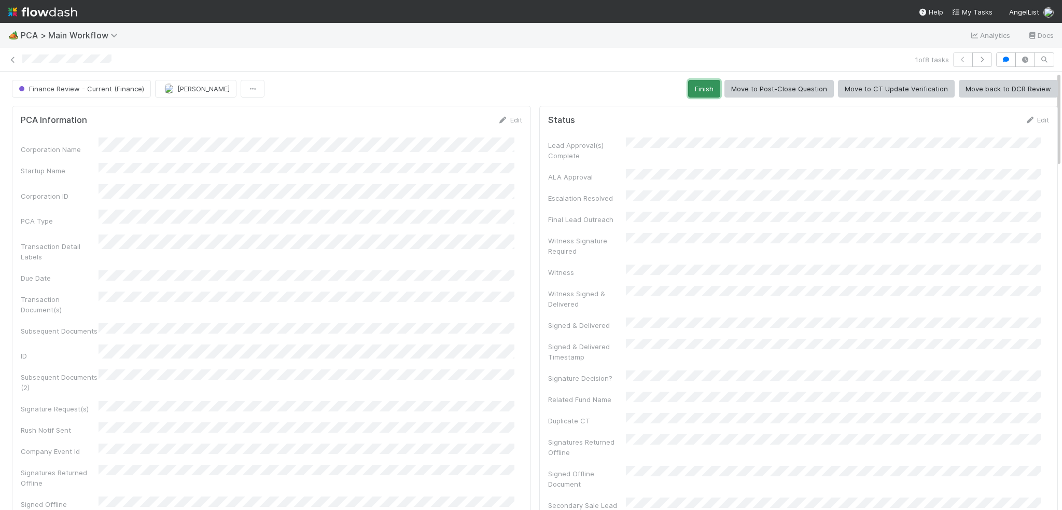
click at [701, 87] on button "Finish" at bounding box center [704, 89] width 32 height 18
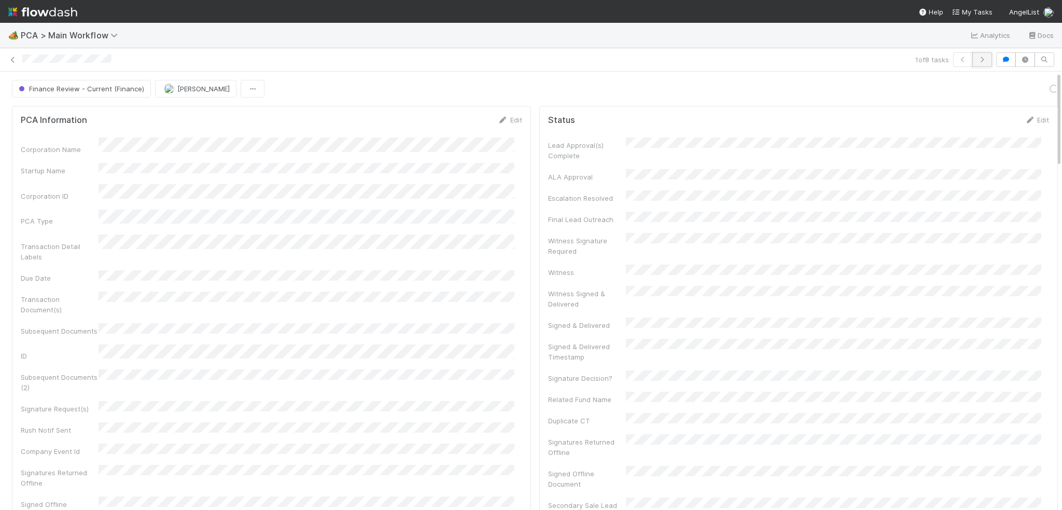
click at [981, 60] on button "button" at bounding box center [982, 59] width 20 height 15
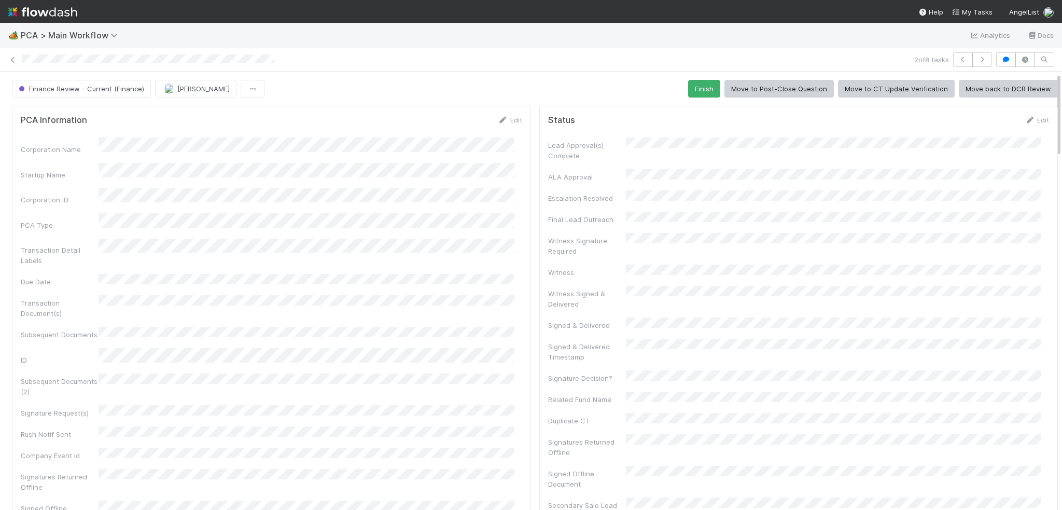
scroll to position [518, 0]
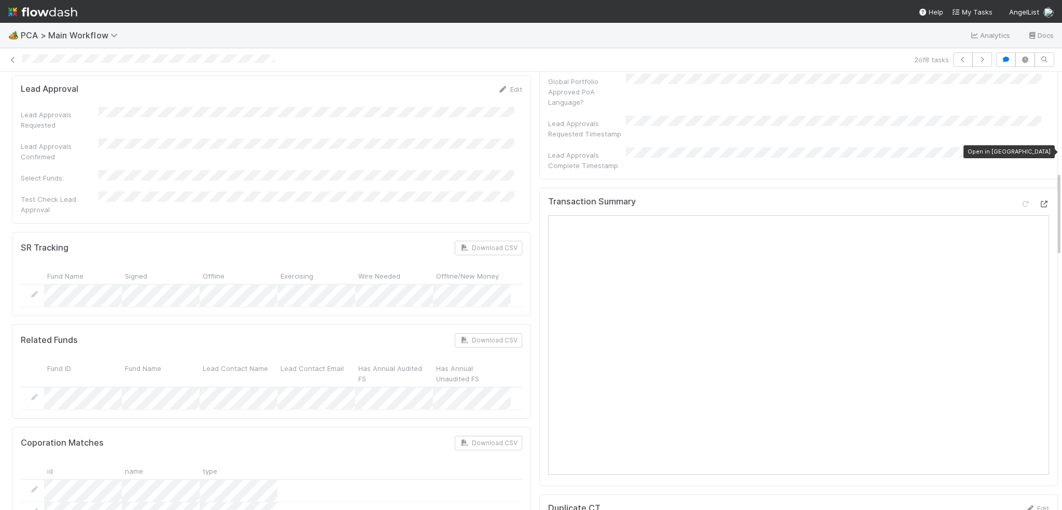
click at [1038, 201] on icon at bounding box center [1043, 204] width 10 height 7
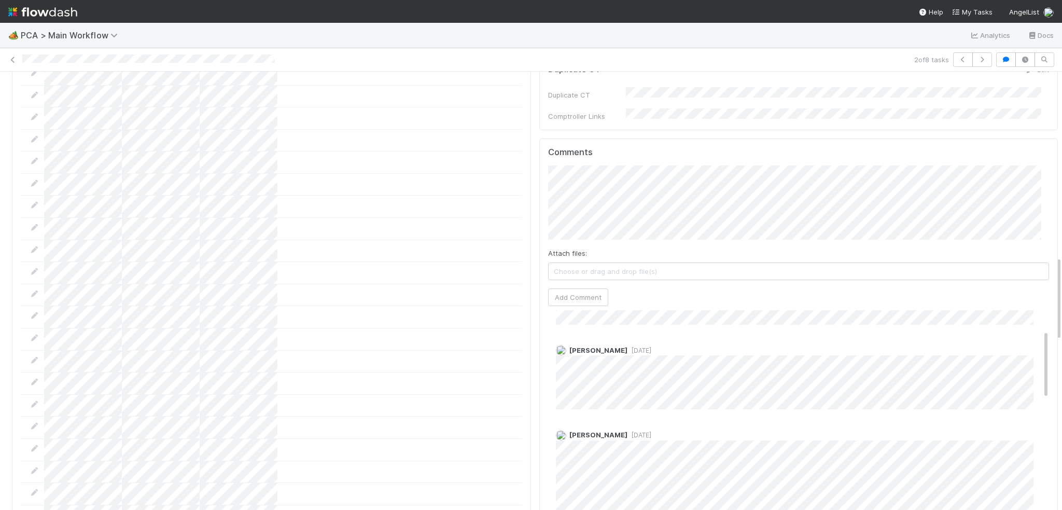
scroll to position [0, 0]
click at [548, 288] on button "Add Comment" at bounding box center [578, 297] width 60 height 18
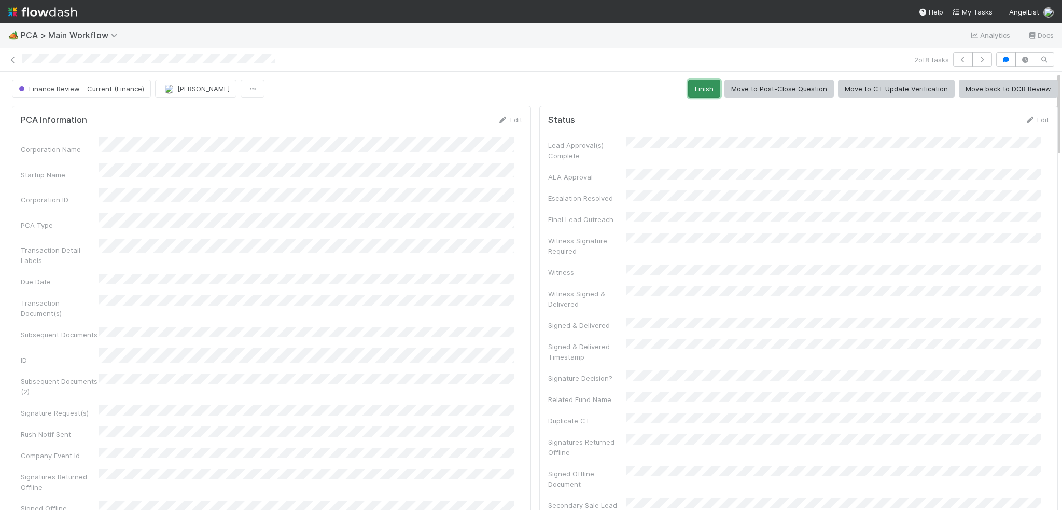
click at [688, 91] on button "Finish" at bounding box center [704, 89] width 32 height 18
click at [977, 57] on icon "button" at bounding box center [982, 60] width 10 height 6
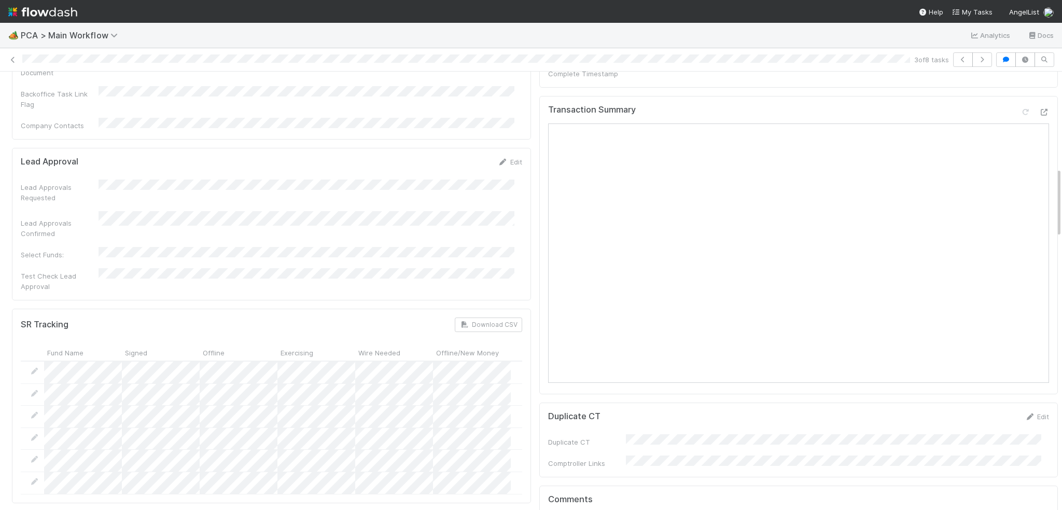
scroll to position [467, 0]
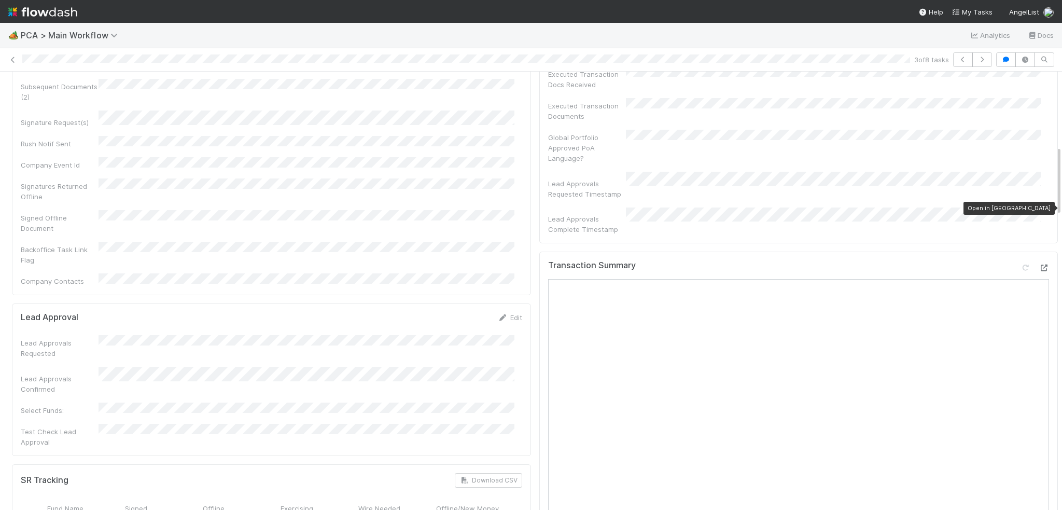
click at [1038, 264] on icon at bounding box center [1043, 267] width 10 height 7
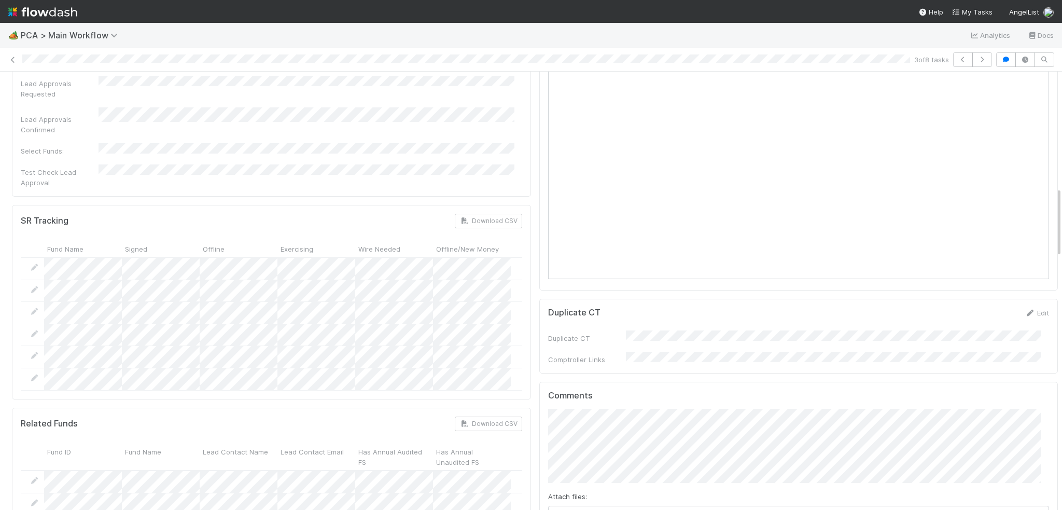
scroll to position [881, 0]
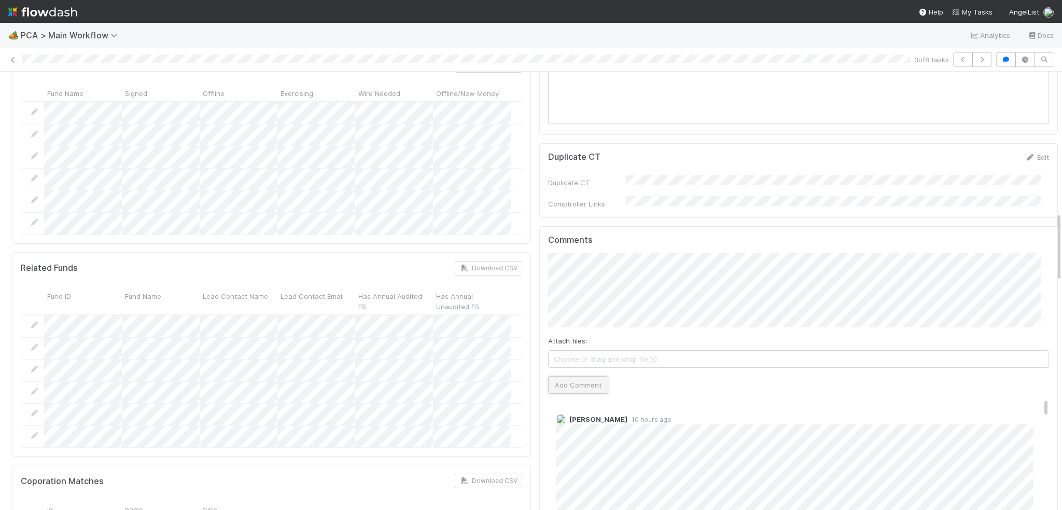
click at [551, 376] on button "Add Comment" at bounding box center [578, 385] width 60 height 18
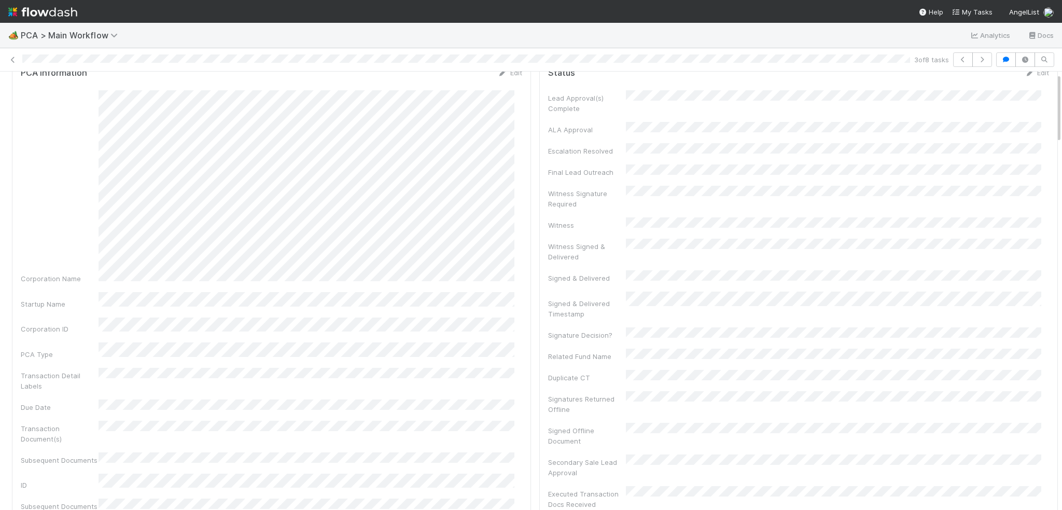
scroll to position [0, 0]
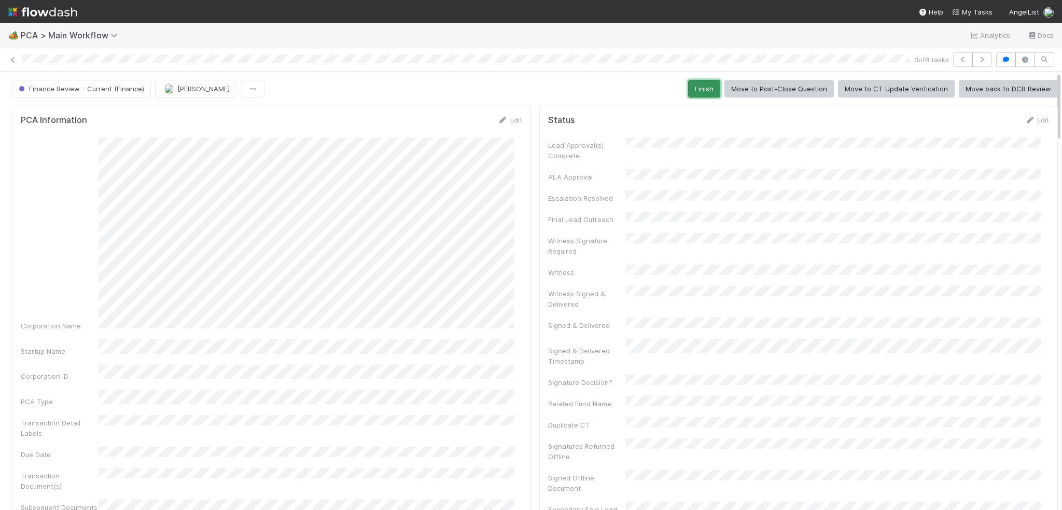
click at [690, 87] on button "Finish" at bounding box center [704, 89] width 32 height 18
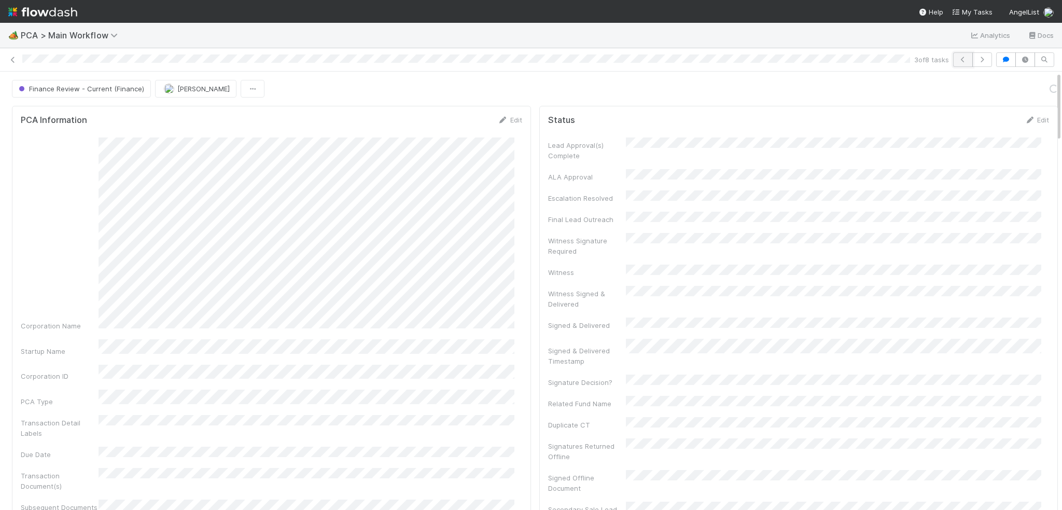
click at [958, 54] on button "button" at bounding box center [963, 59] width 20 height 15
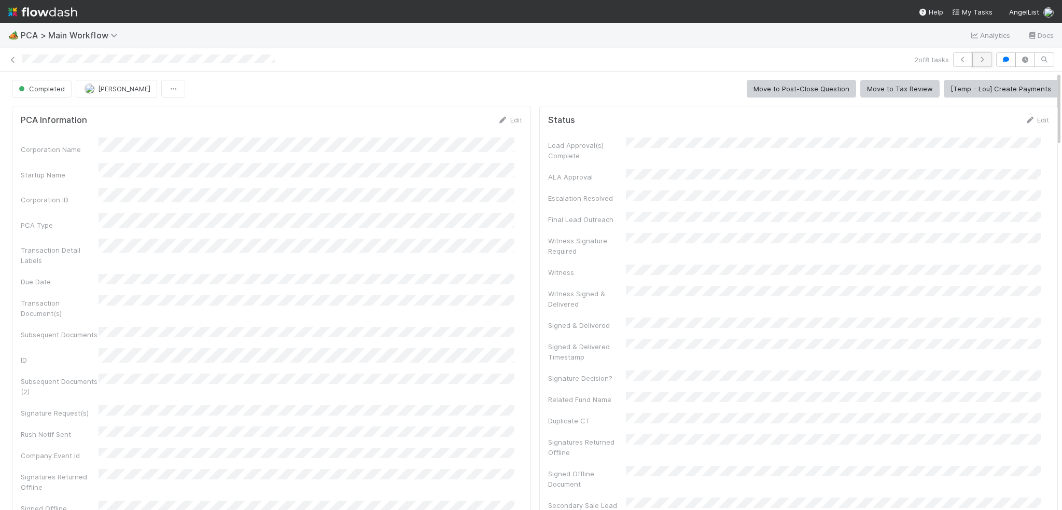
click at [975, 65] on button "button" at bounding box center [982, 59] width 20 height 15
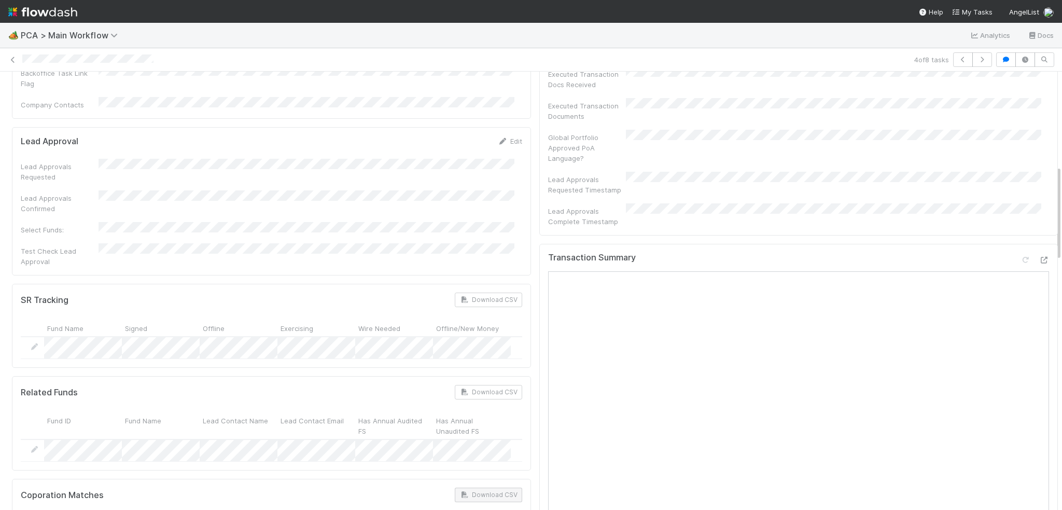
scroll to position [363, 0]
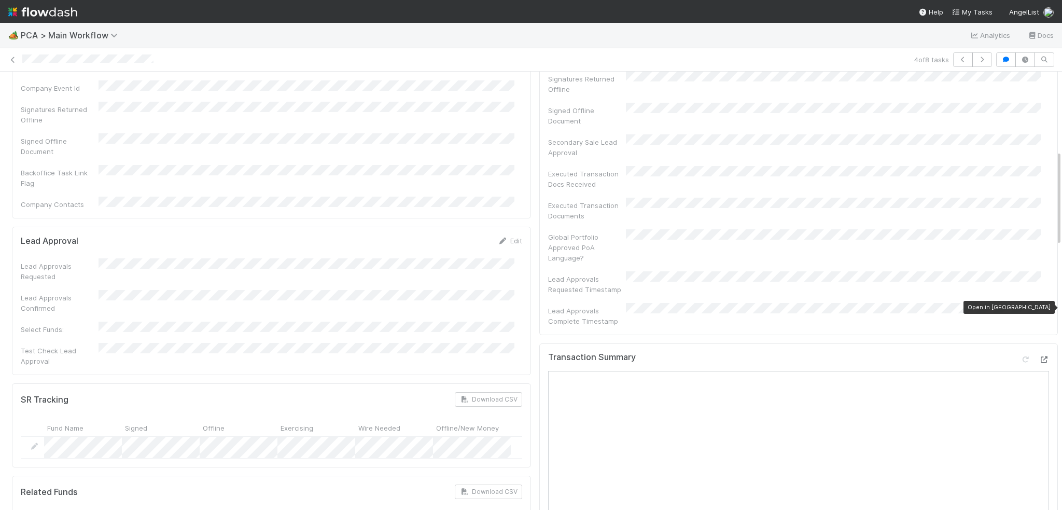
click at [1038, 356] on icon at bounding box center [1043, 359] width 10 height 7
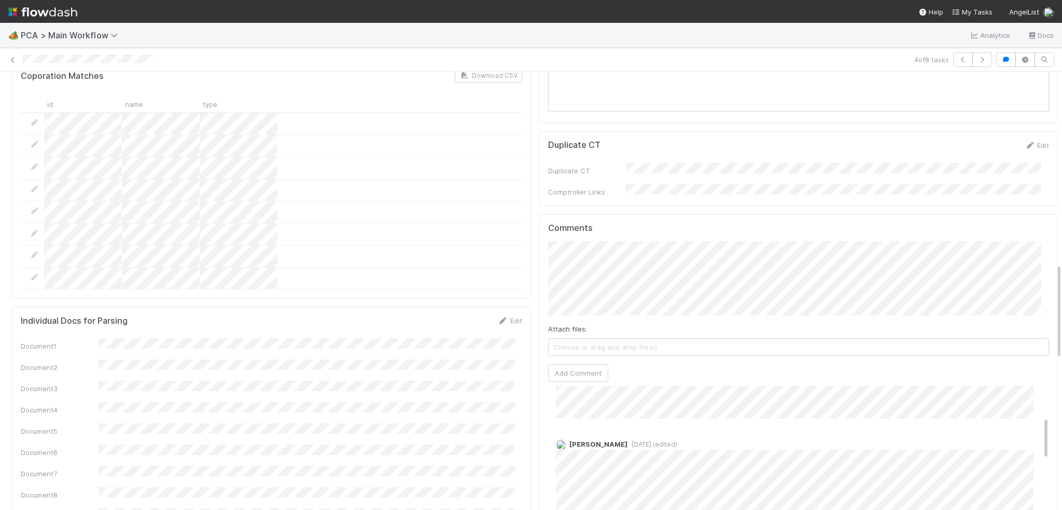
scroll to position [0, 0]
click at [557, 364] on button "Add Comment" at bounding box center [578, 373] width 60 height 18
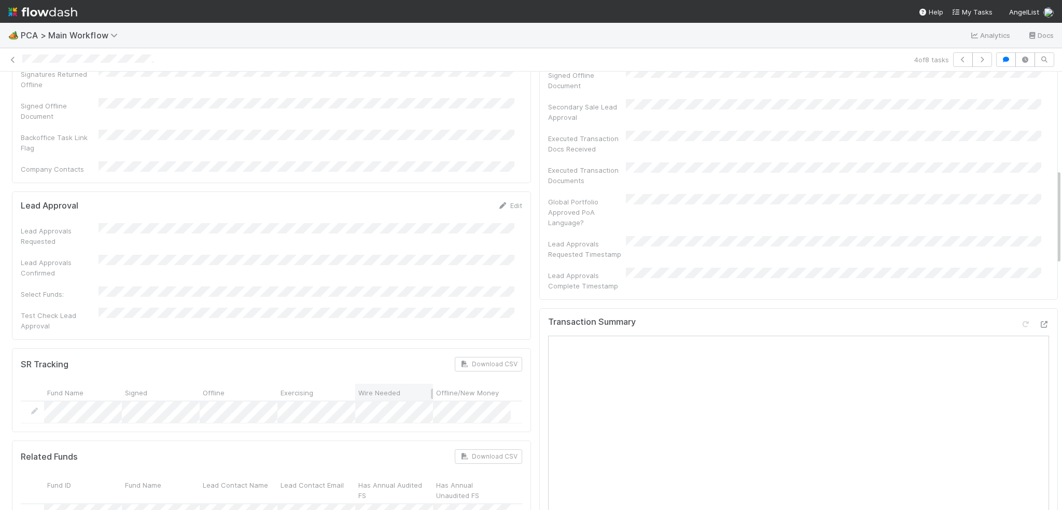
scroll to position [467, 0]
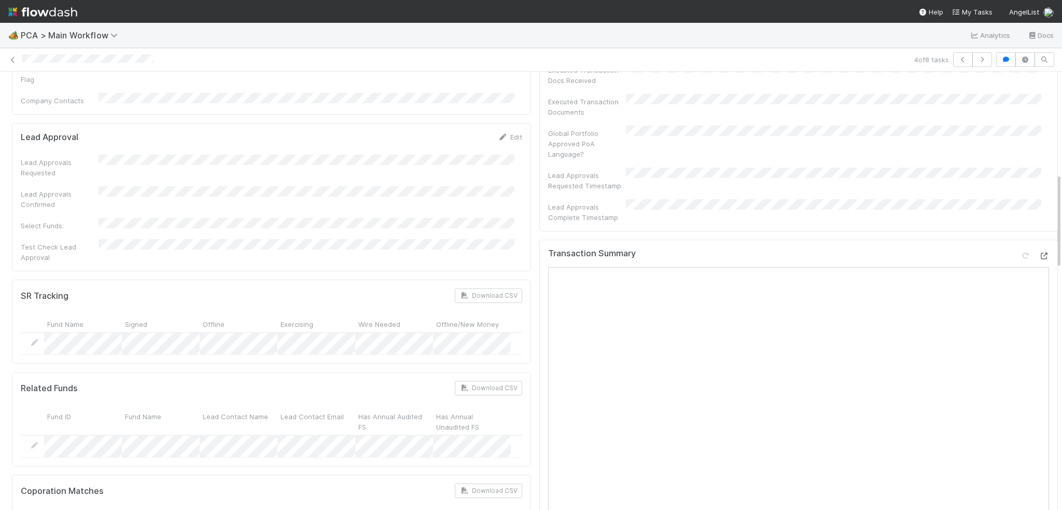
click at [1038, 250] on div at bounding box center [1043, 255] width 10 height 10
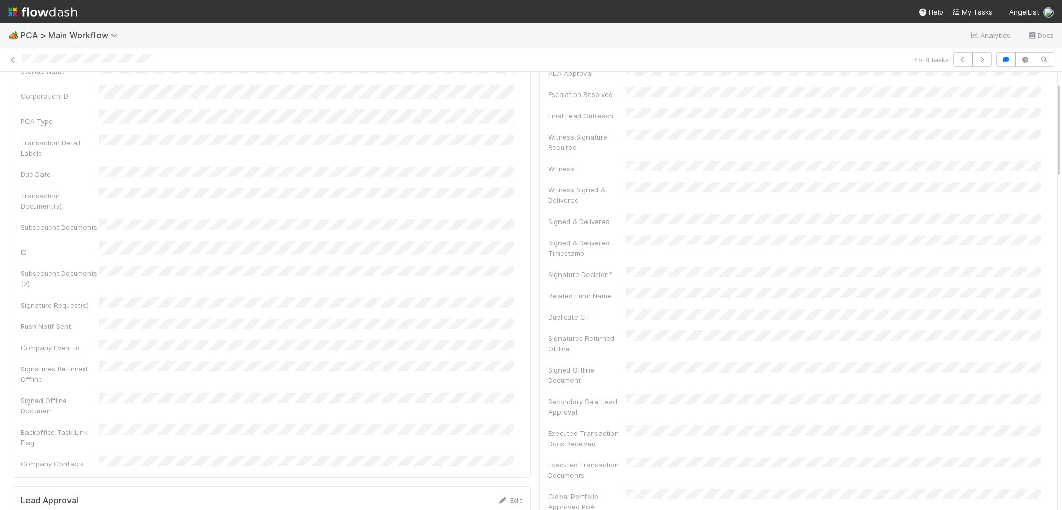
scroll to position [0, 0]
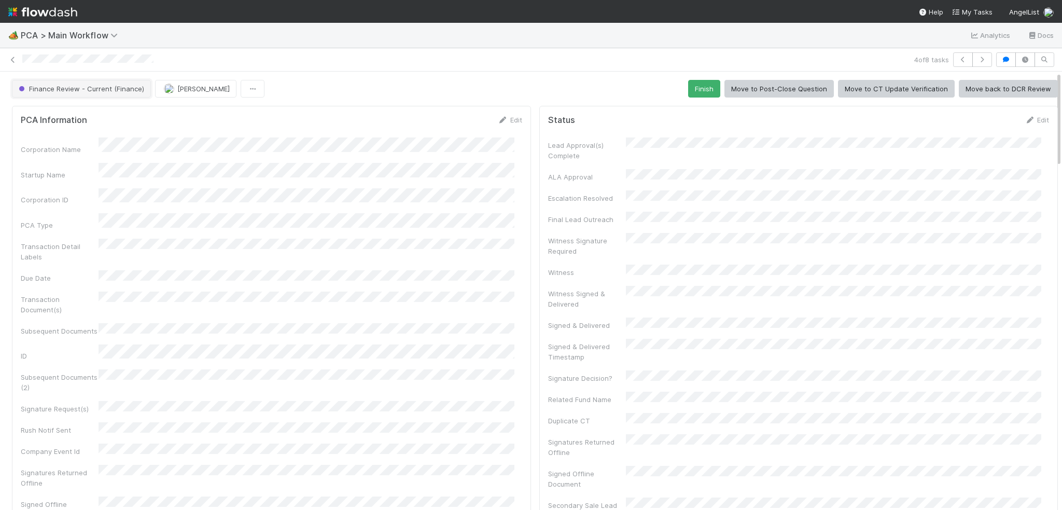
click at [85, 85] on span "Finance Review - Current (Finance)" at bounding box center [81, 89] width 128 height 8
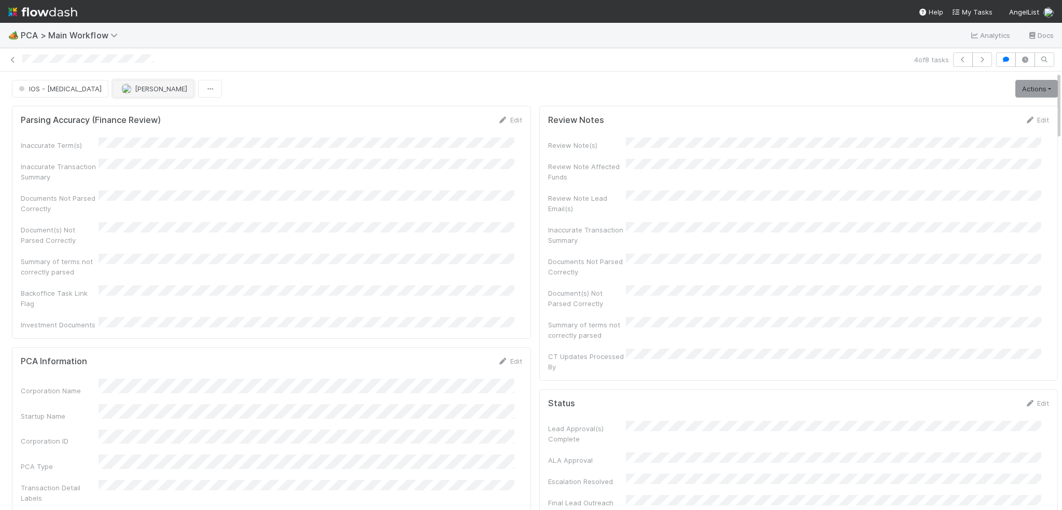
click at [135, 90] on span "[PERSON_NAME]" at bounding box center [161, 89] width 52 height 8
click at [977, 61] on icon "button" at bounding box center [982, 60] width 10 height 6
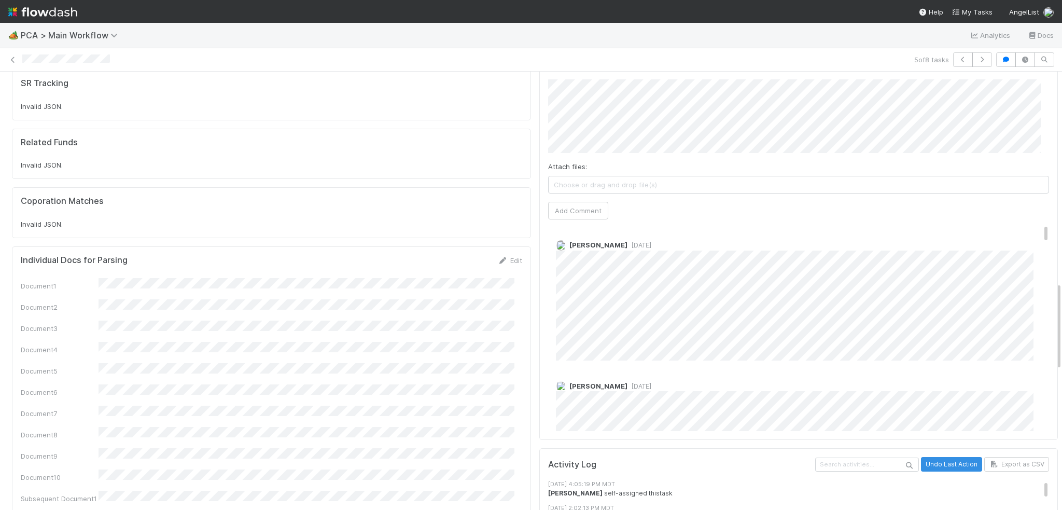
scroll to position [1037, 0]
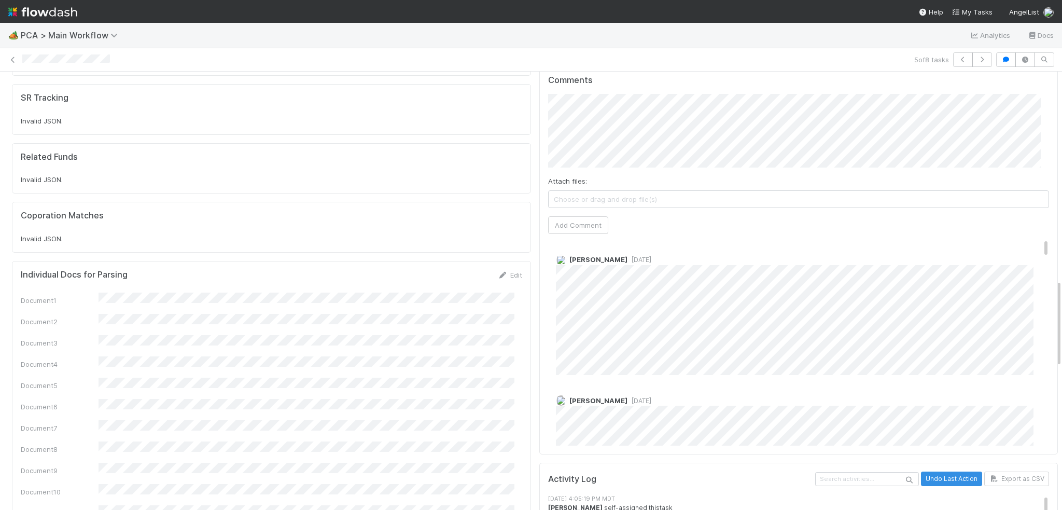
click at [242, 270] on form "Individual Docs for Parsing Edit Document1 Document2 Document3 Document4 Docume…" at bounding box center [271, 495] width 501 height 450
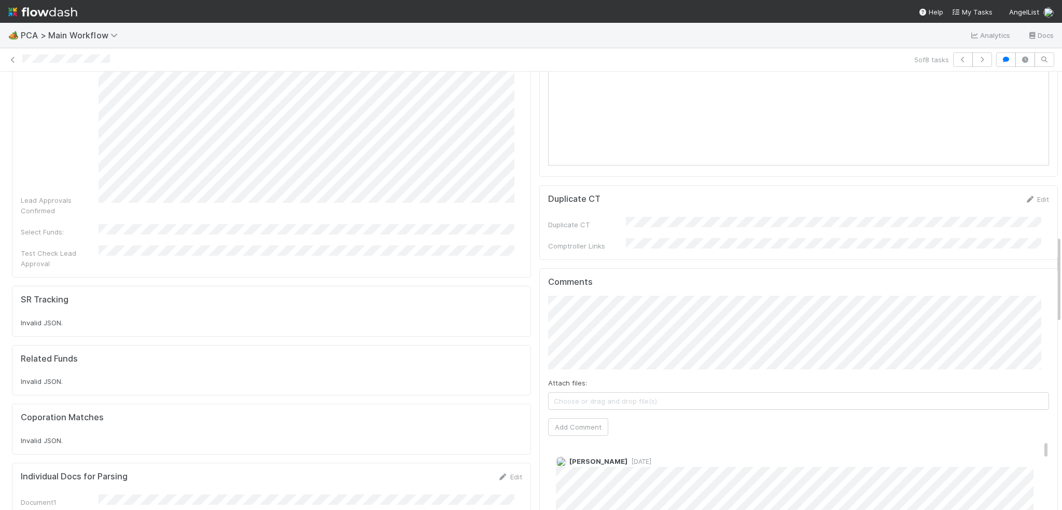
scroll to position [817, 0]
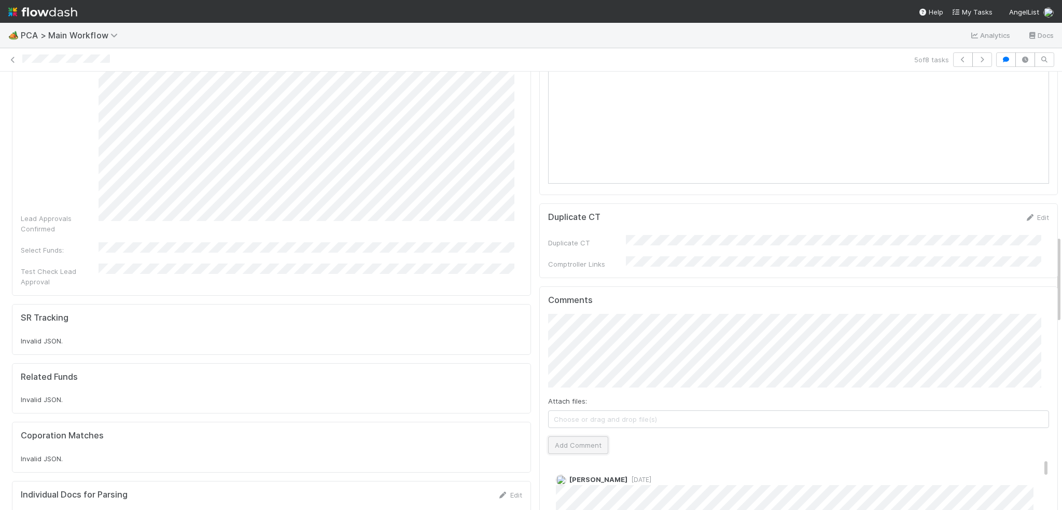
click at [554, 436] on button "Add Comment" at bounding box center [578, 445] width 60 height 18
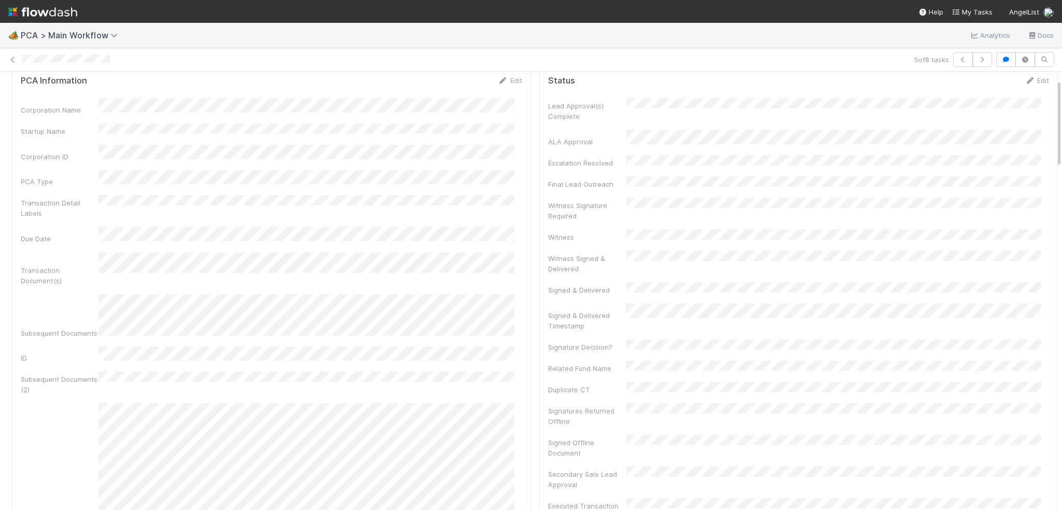
scroll to position [0, 0]
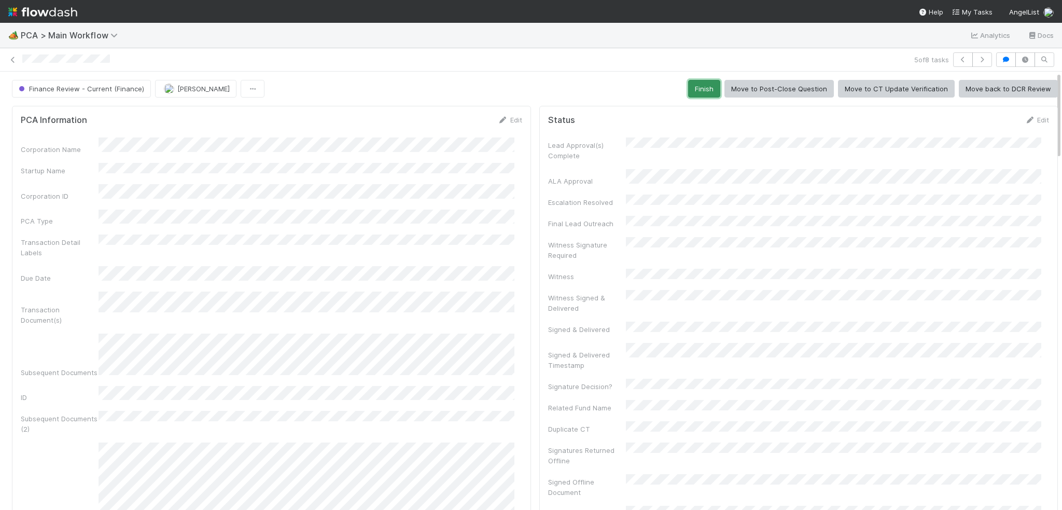
drag, startPoint x: 705, startPoint y: 85, endPoint x: 813, endPoint y: 68, distance: 110.1
click at [705, 85] on button "Finish" at bounding box center [704, 89] width 32 height 18
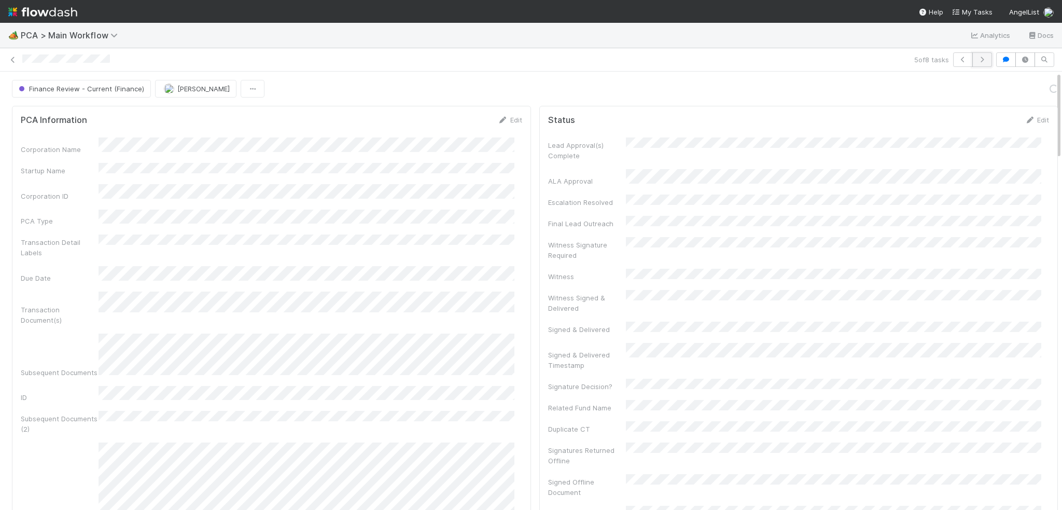
click at [983, 58] on button "button" at bounding box center [982, 59] width 20 height 15
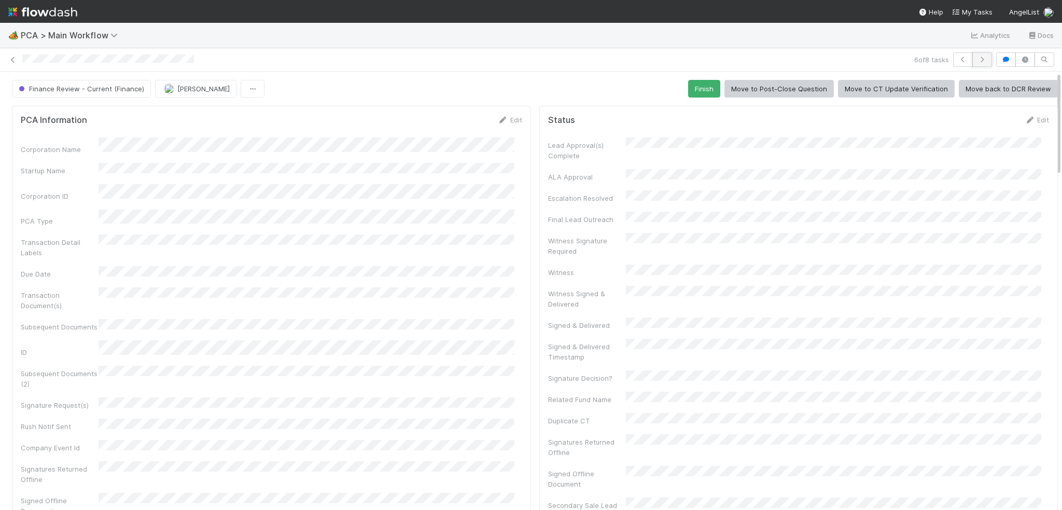
click at [979, 59] on icon "button" at bounding box center [982, 60] width 10 height 6
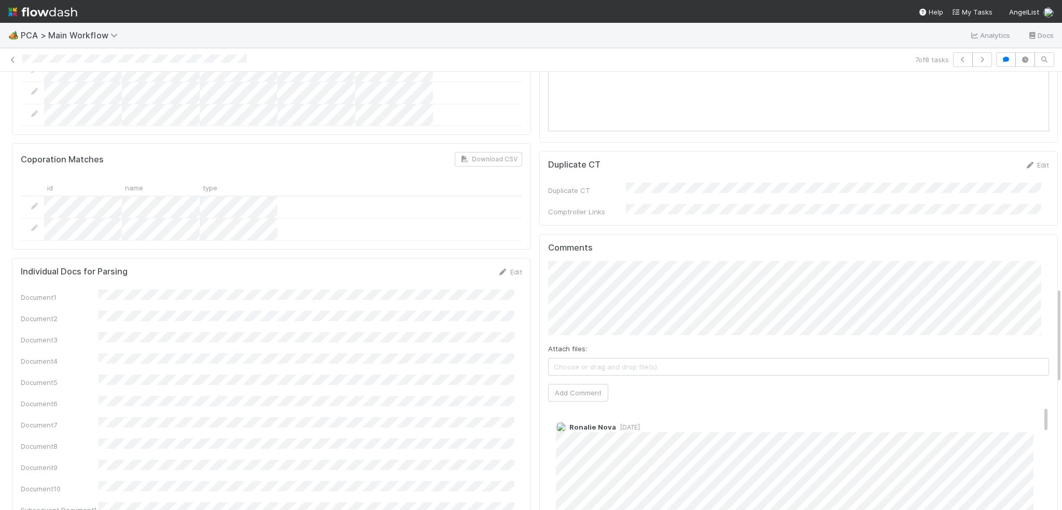
scroll to position [985, 0]
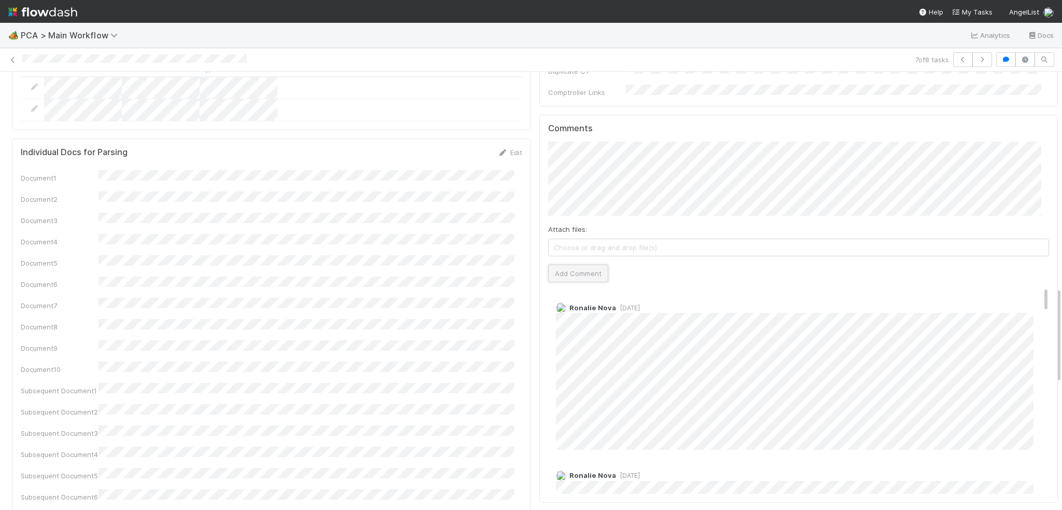
click at [573, 264] on button "Add Comment" at bounding box center [578, 273] width 60 height 18
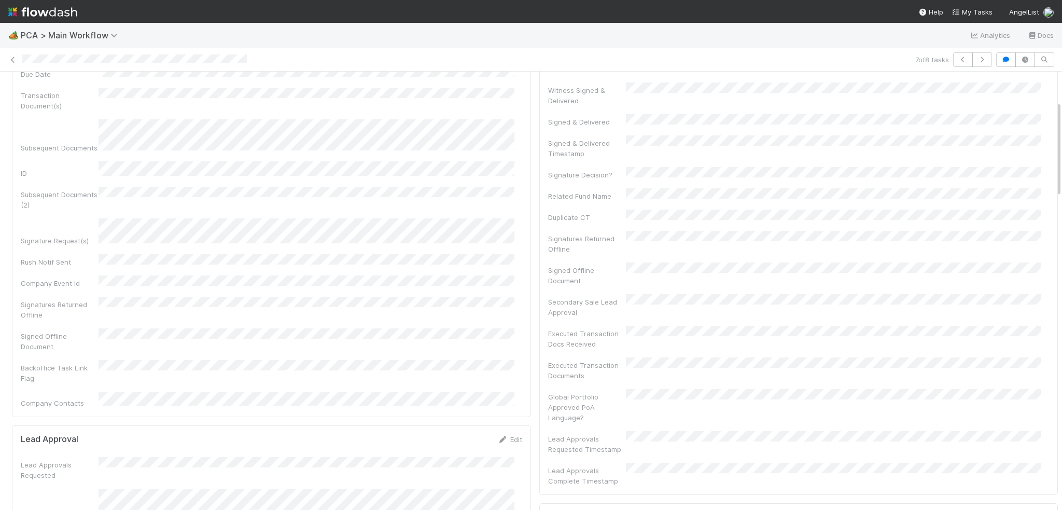
scroll to position [0, 0]
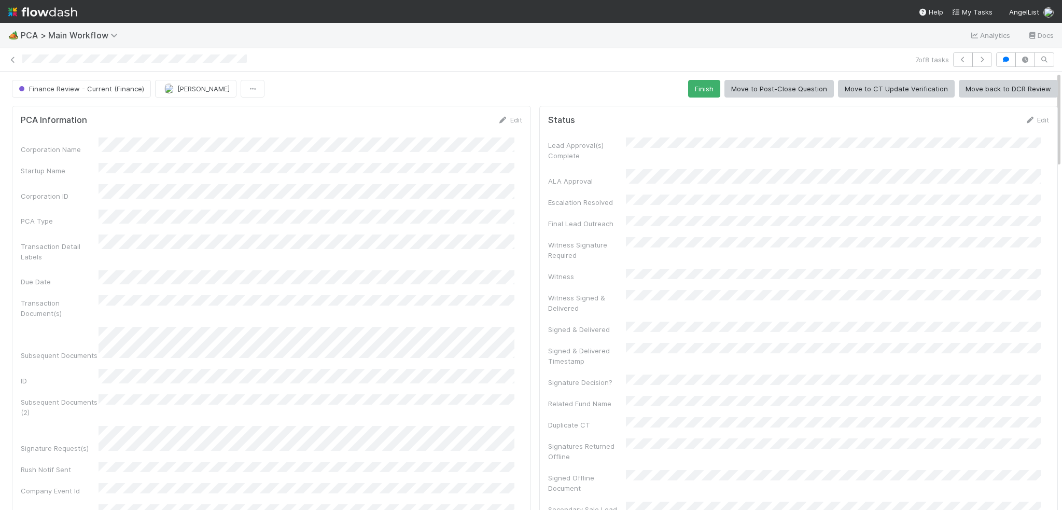
click at [692, 88] on button "Finish" at bounding box center [704, 89] width 32 height 18
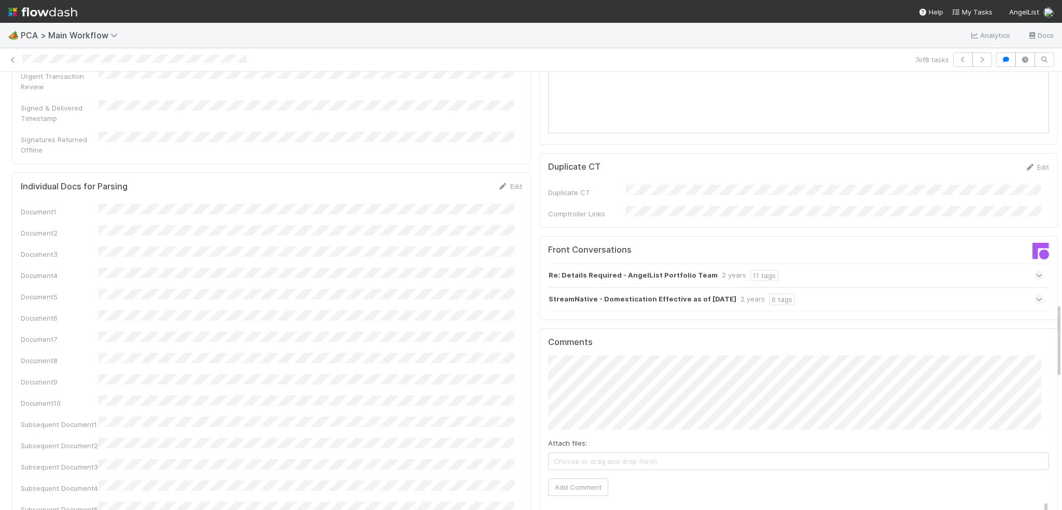
scroll to position [1348, 0]
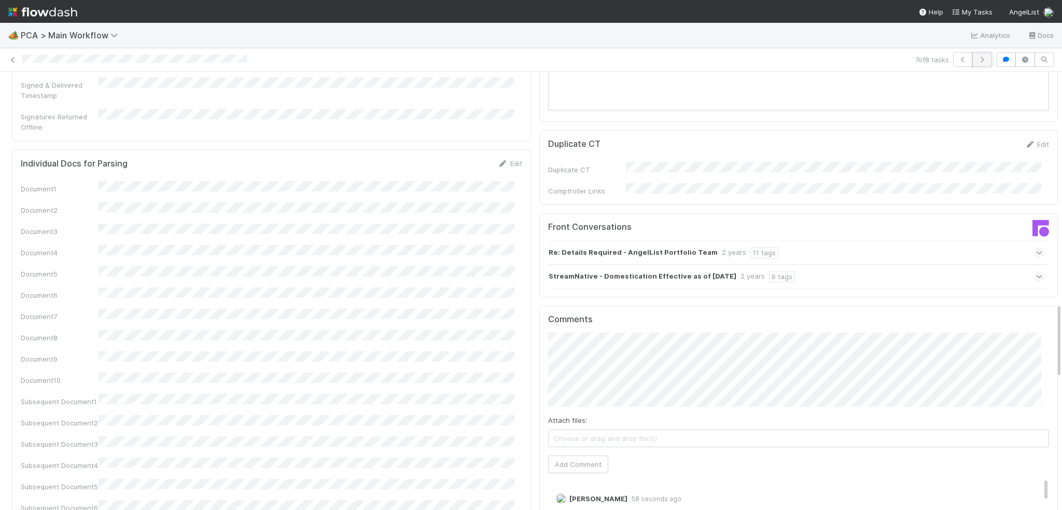
click at [977, 58] on icon "button" at bounding box center [982, 60] width 10 height 6
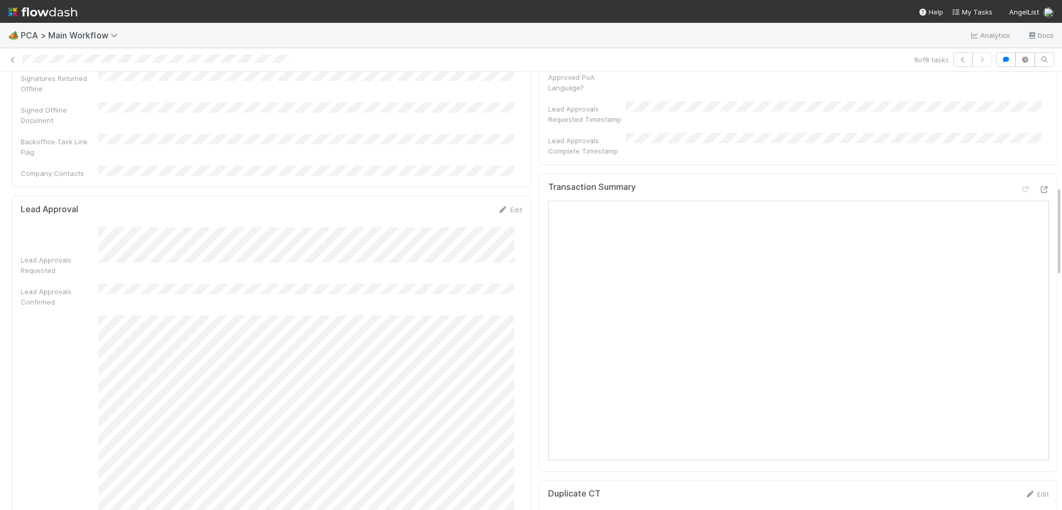
scroll to position [518, 0]
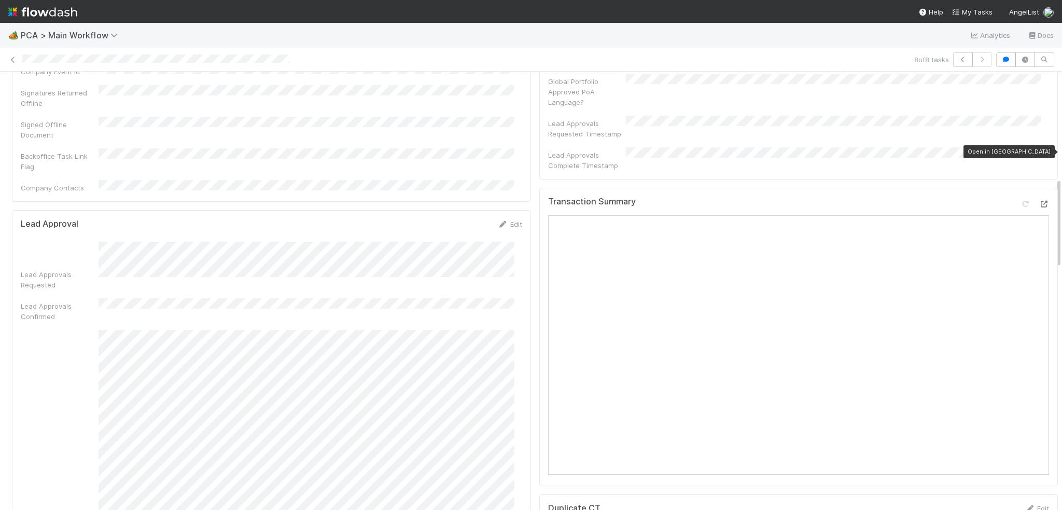
click at [1038, 201] on icon at bounding box center [1043, 204] width 10 height 7
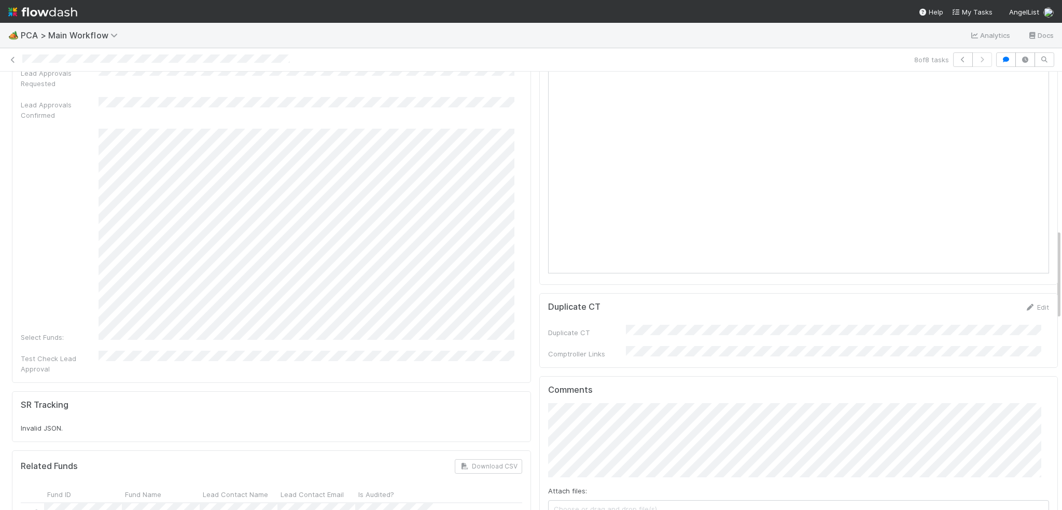
scroll to position [778, 0]
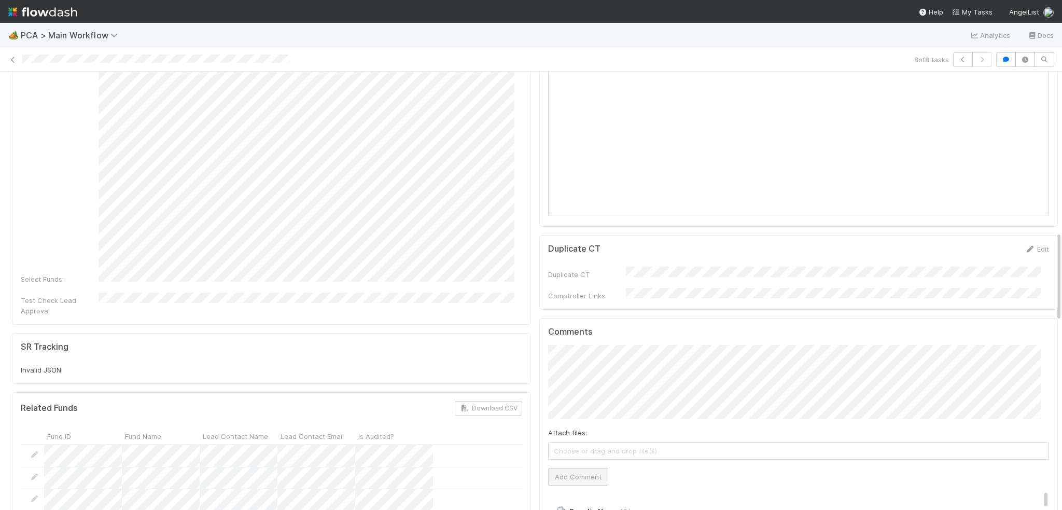
click at [570, 425] on div "Comments Attach files: Choose or drag and drop file(s) Add Comment [PERSON_NAME…" at bounding box center [798, 512] width 501 height 370
click at [561, 468] on button "Add Comment" at bounding box center [578, 477] width 60 height 18
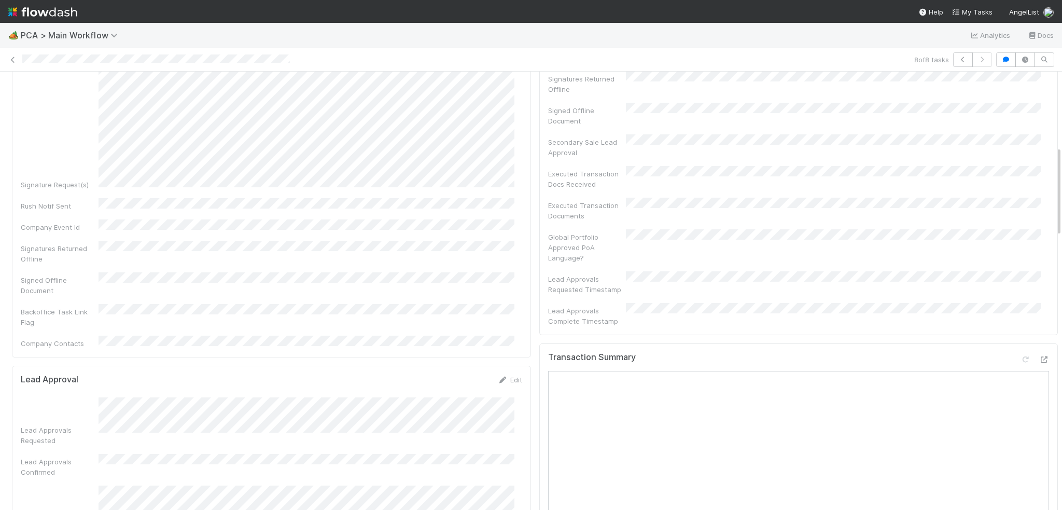
scroll to position [0, 0]
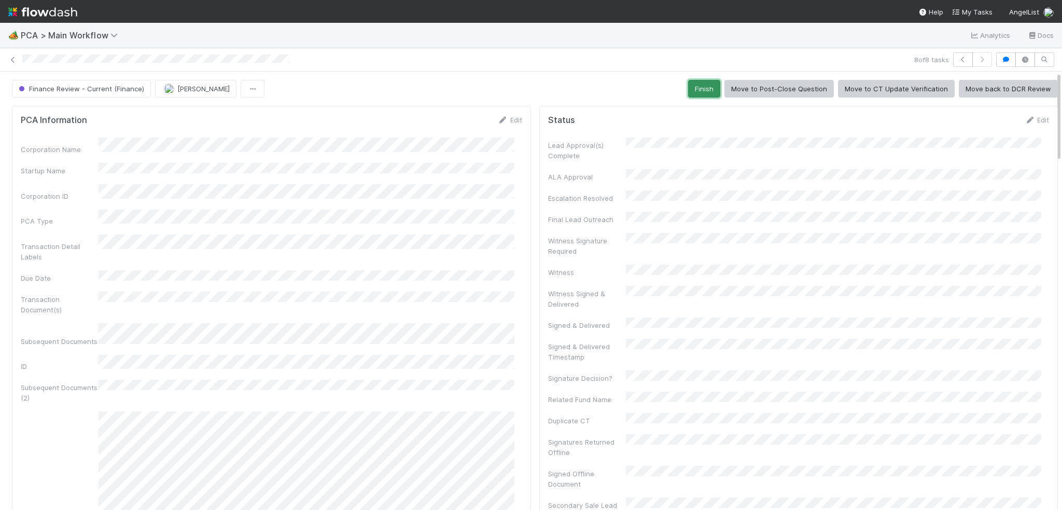
click at [692, 89] on button "Finish" at bounding box center [704, 89] width 32 height 18
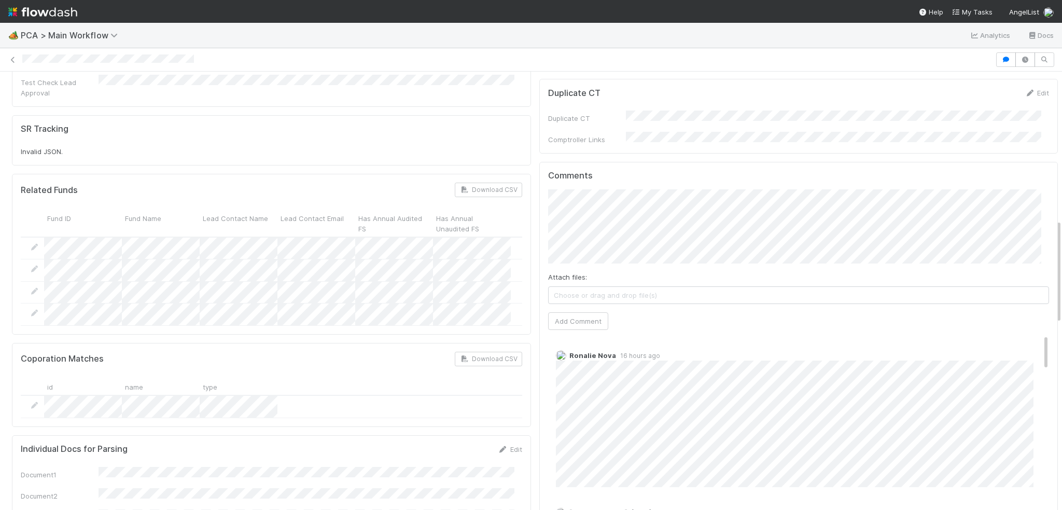
scroll to position [622, 0]
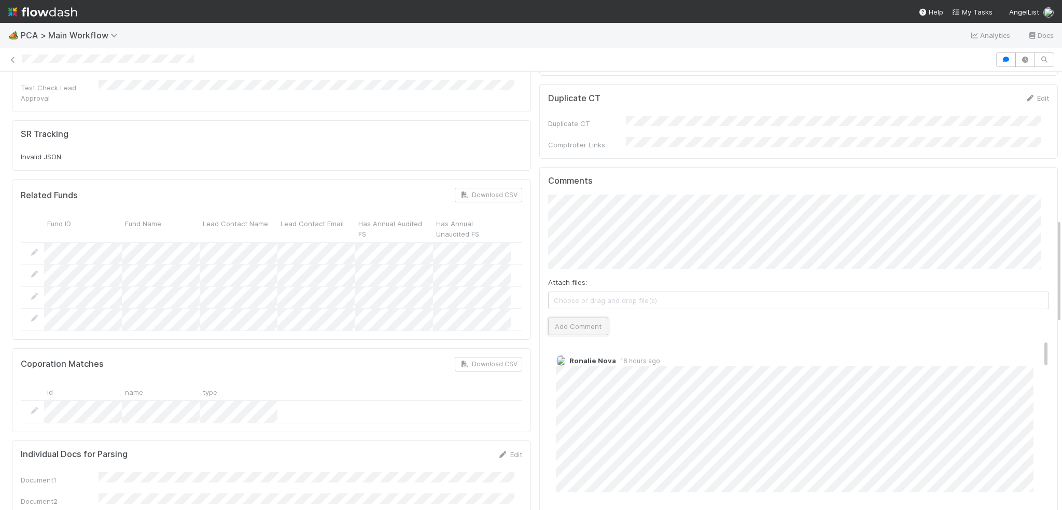
click at [563, 317] on button "Add Comment" at bounding box center [578, 326] width 60 height 18
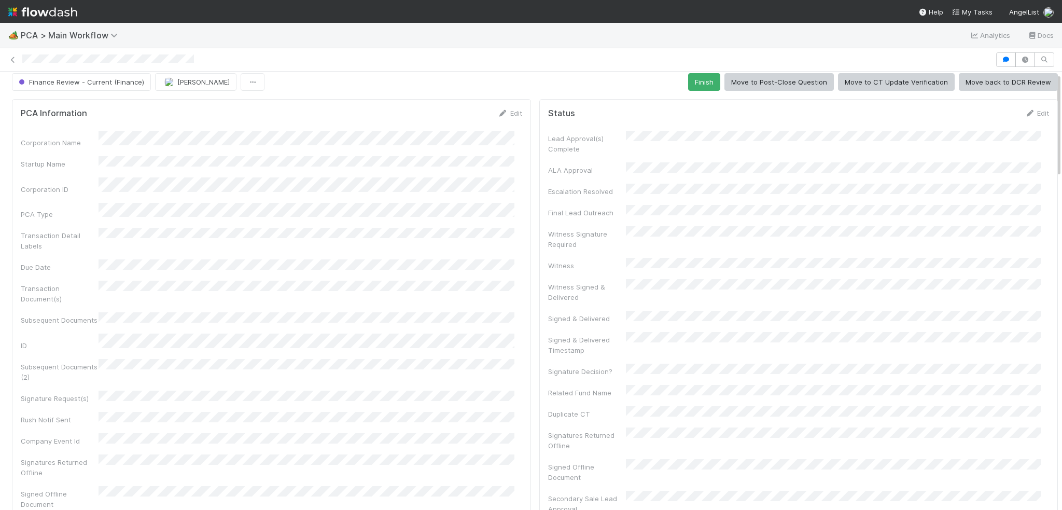
scroll to position [0, 0]
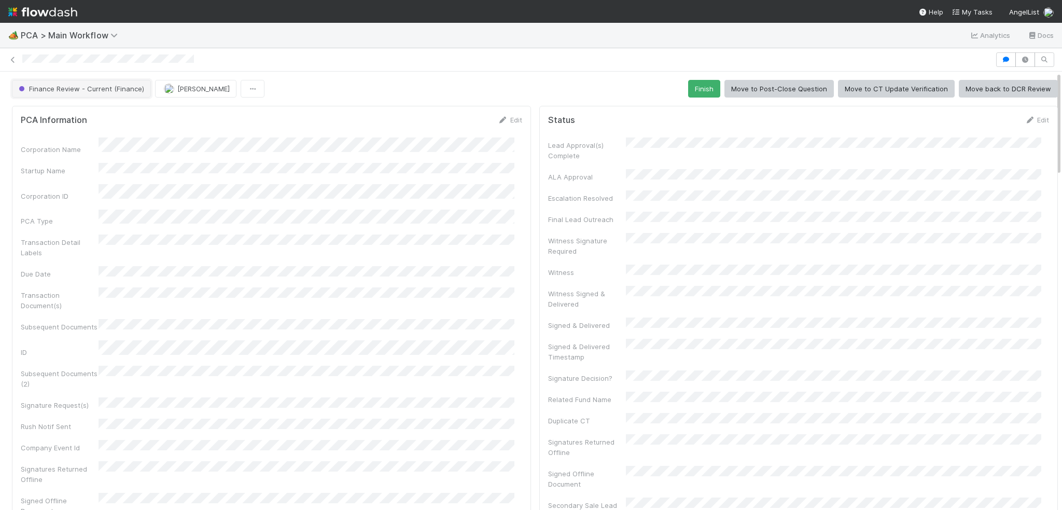
click at [31, 80] on button "Finance Review - Current (Finance)" at bounding box center [81, 89] width 139 height 18
click at [106, 86] on span "Finance Review - Current (Finance)" at bounding box center [81, 89] width 128 height 8
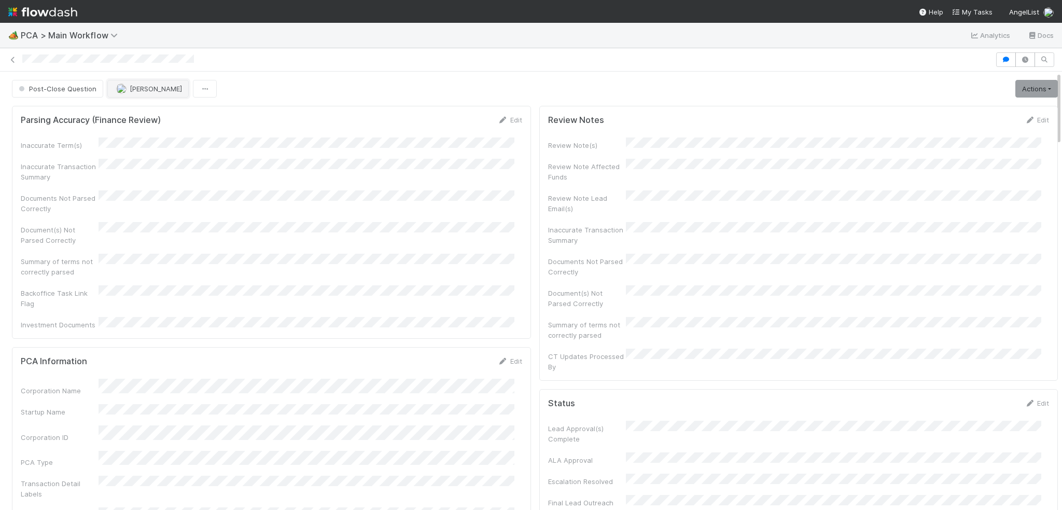
click at [149, 87] on span "[PERSON_NAME]" at bounding box center [156, 89] width 52 height 8
